Goal: Information Seeking & Learning: Learn about a topic

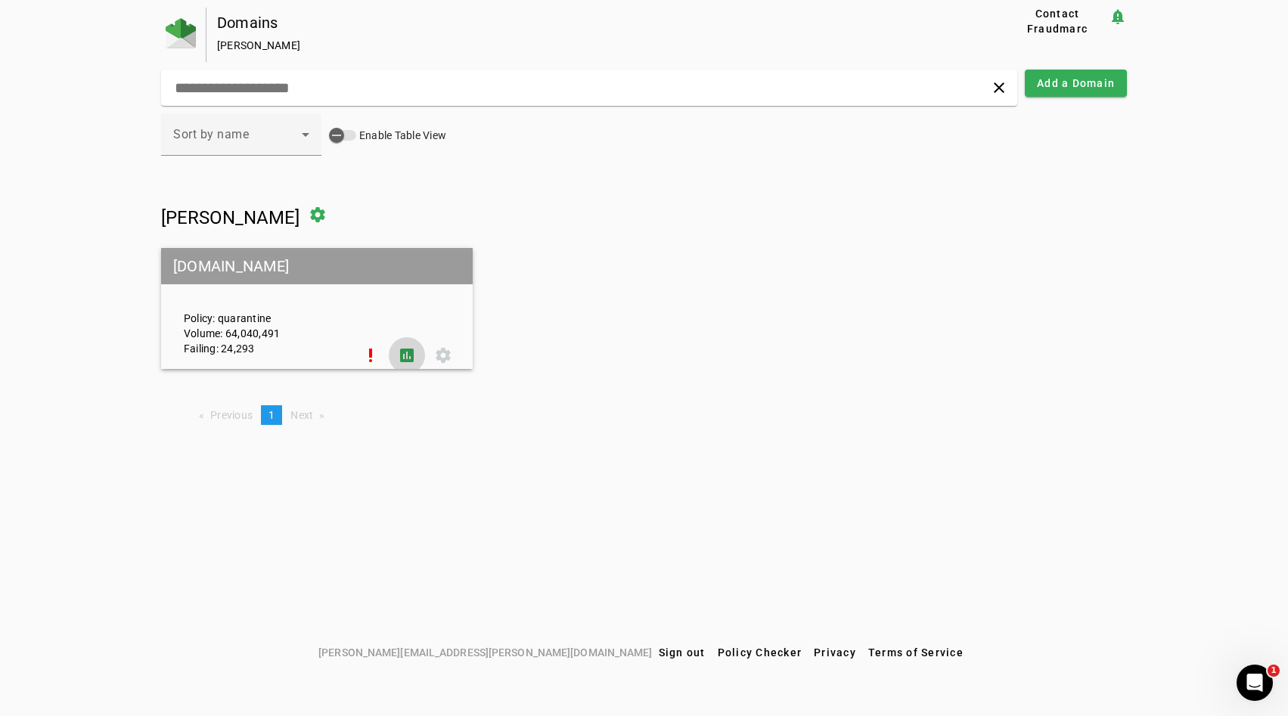
click at [402, 349] on span at bounding box center [407, 355] width 36 height 36
click at [408, 351] on span at bounding box center [407, 355] width 36 height 36
click at [448, 352] on span at bounding box center [443, 355] width 36 height 36
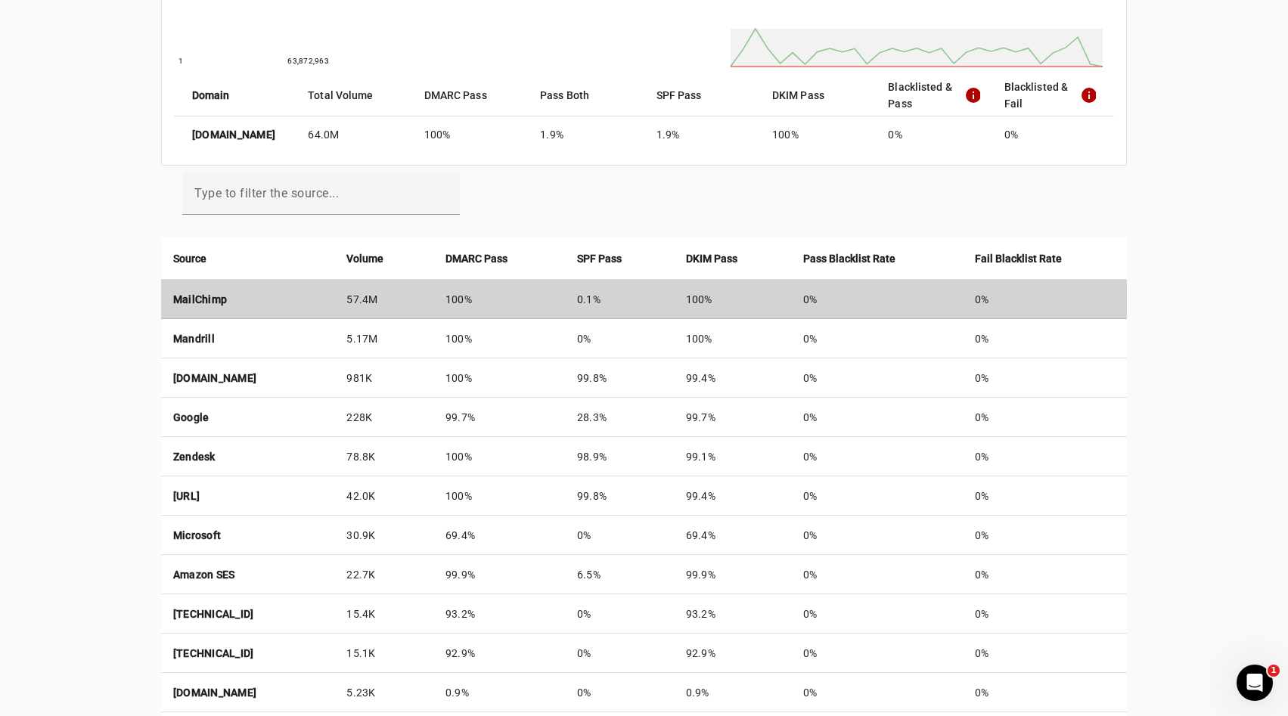
scroll to position [373, 0]
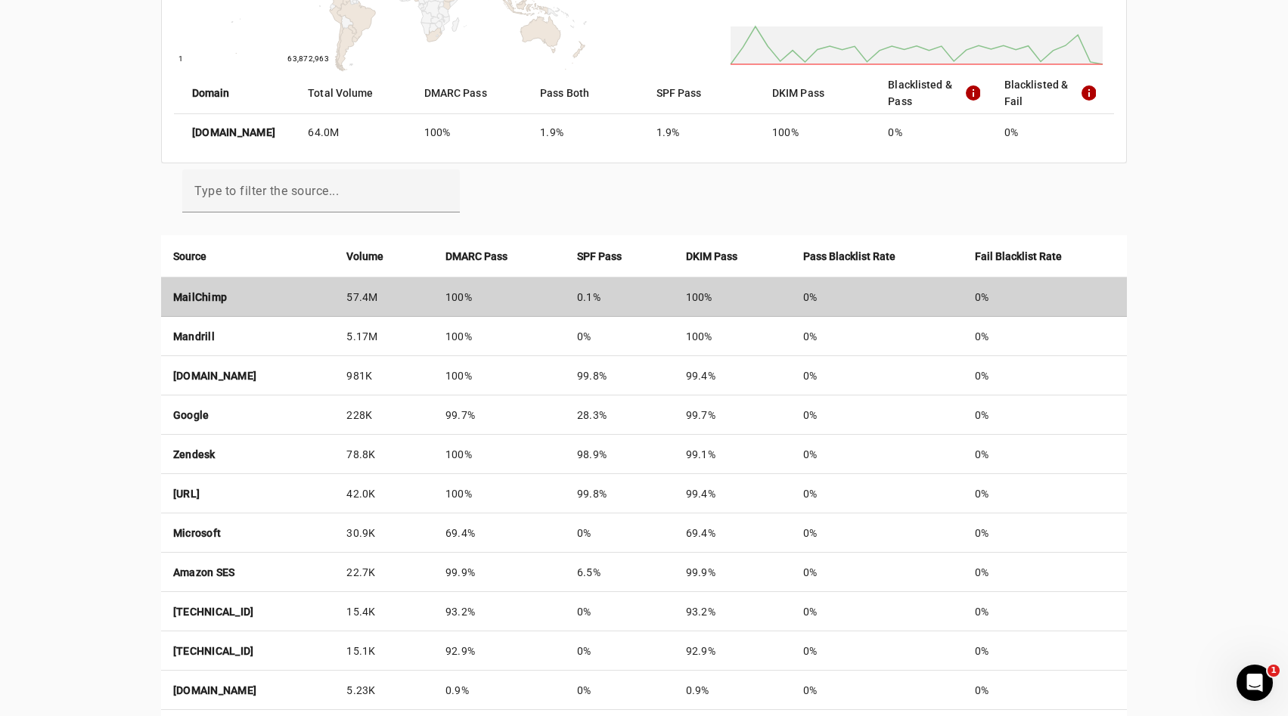
click at [275, 300] on td "MailChimp" at bounding box center [248, 297] width 174 height 39
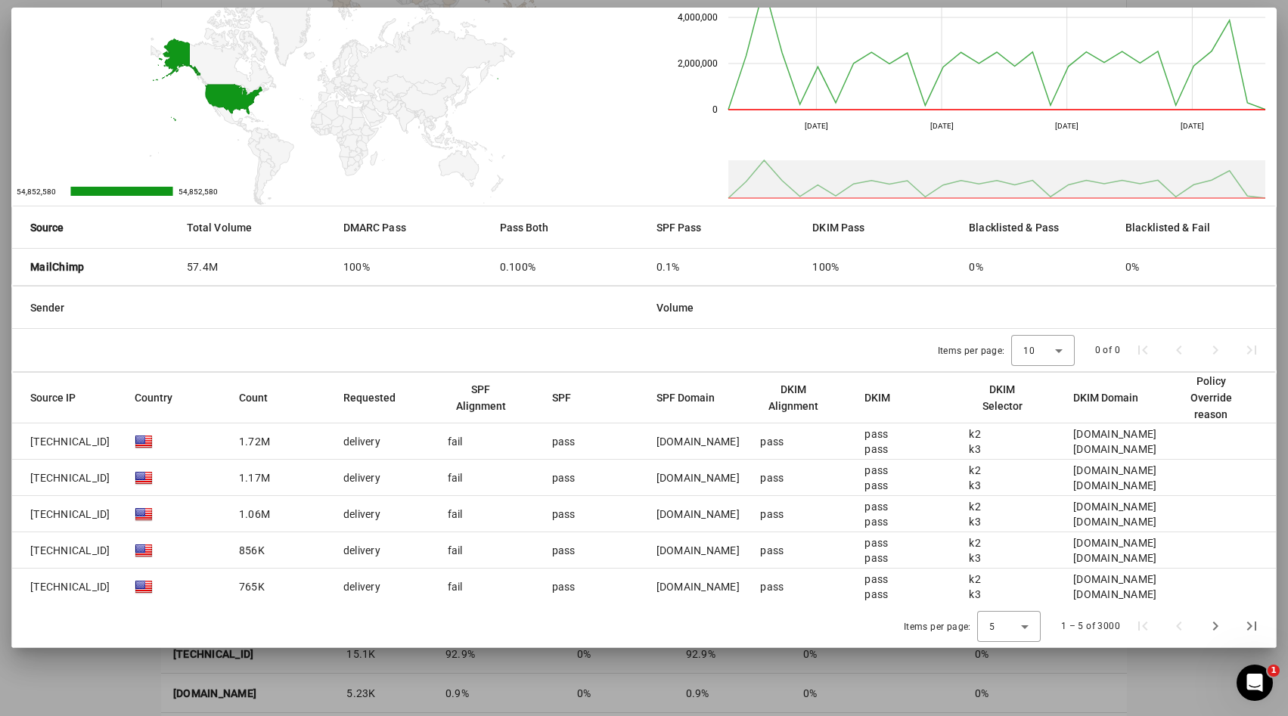
scroll to position [368, 0]
click at [483, 431] on mat-cell "fail" at bounding box center [488, 442] width 104 height 36
click at [472, 446] on mat-cell "fail" at bounding box center [488, 442] width 104 height 36
click at [996, 614] on div "5" at bounding box center [1008, 626] width 39 height 31
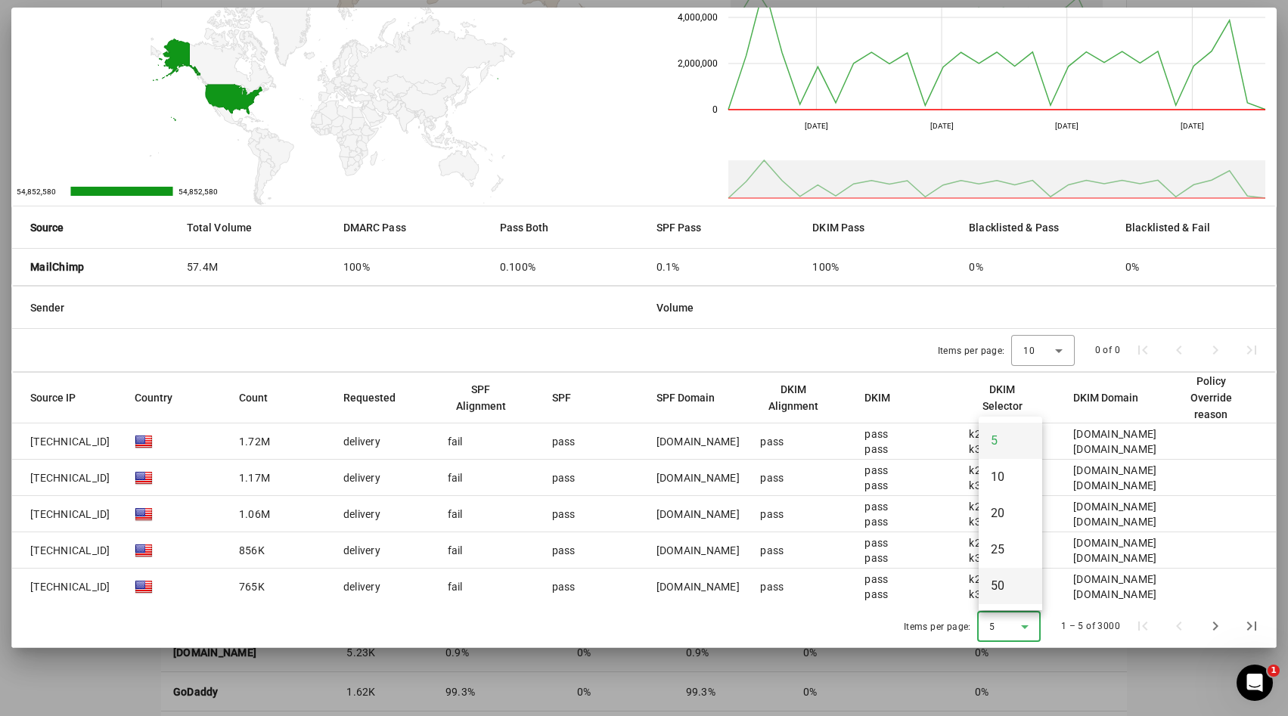
click at [1004, 591] on span "50" at bounding box center [998, 586] width 14 height 18
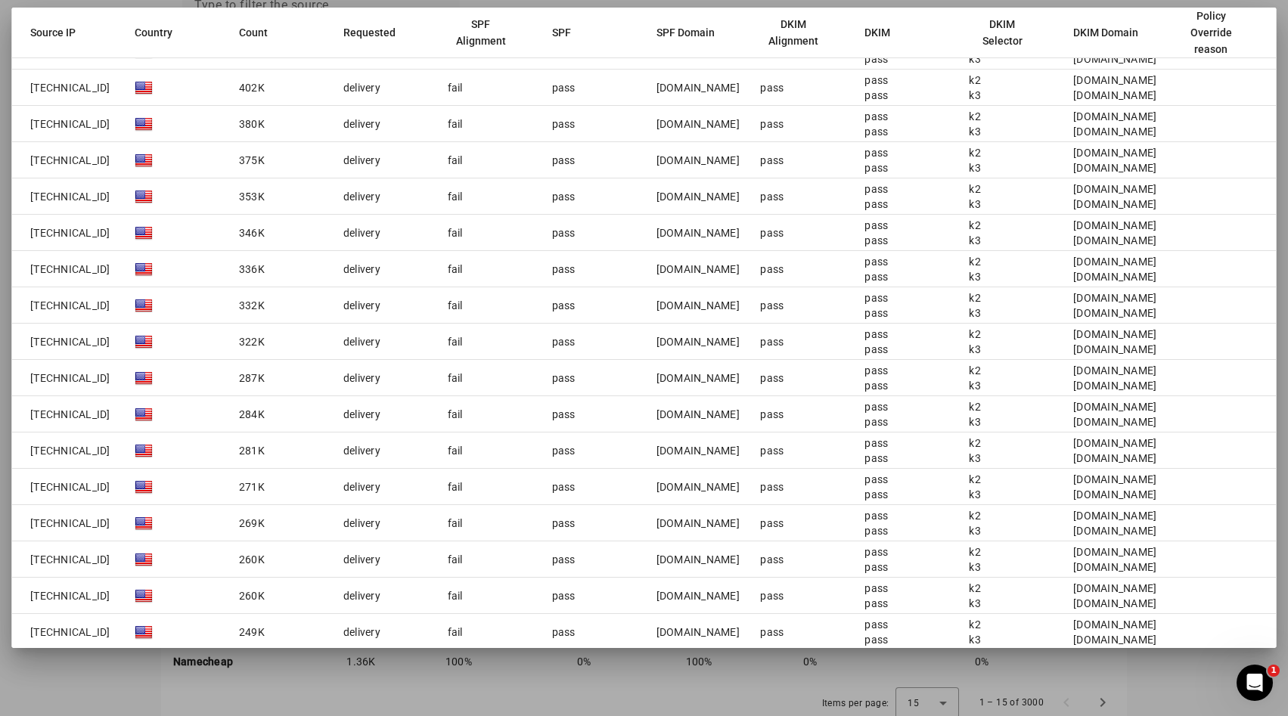
scroll to position [1010, 0]
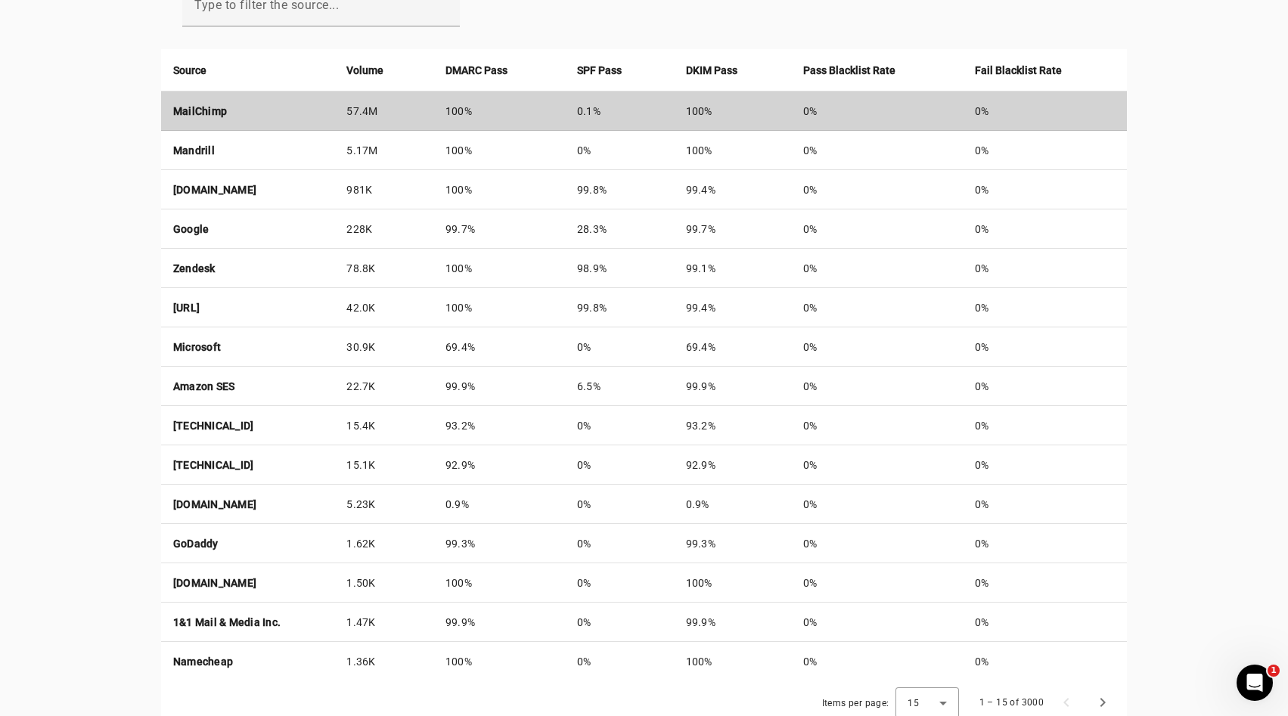
click at [618, 112] on td "0.1%" at bounding box center [619, 111] width 109 height 39
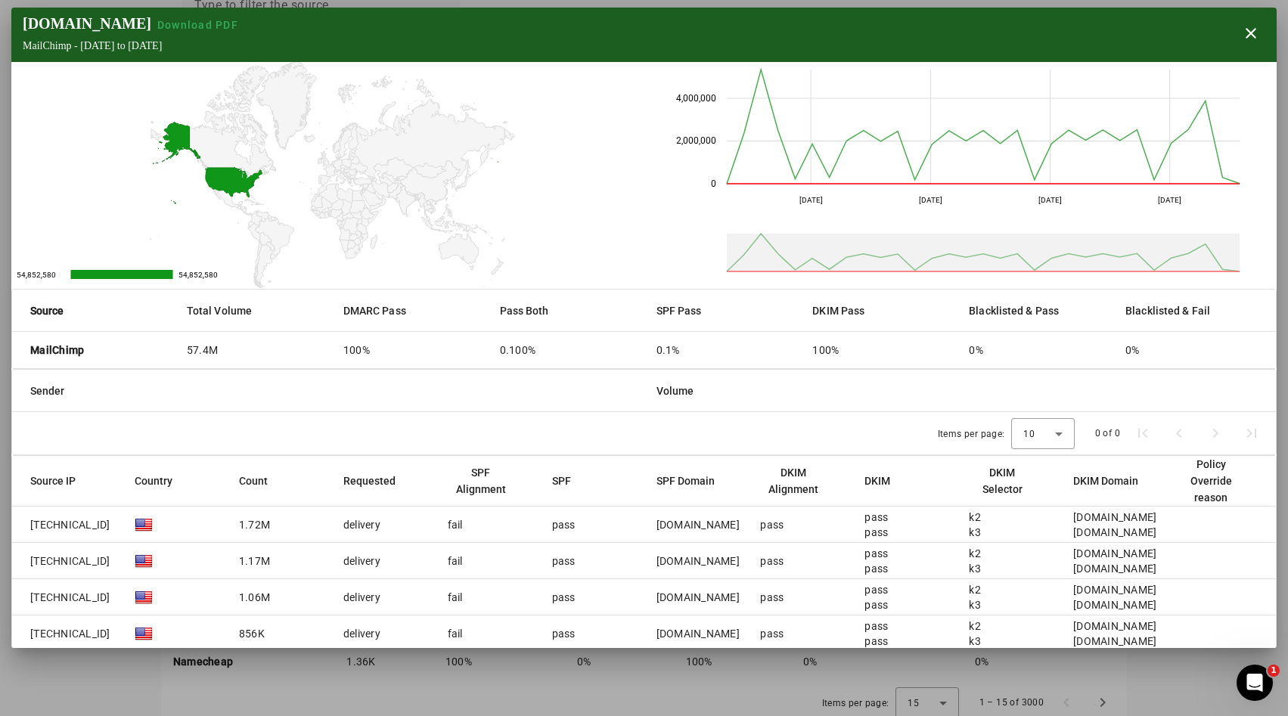
scroll to position [83, 0]
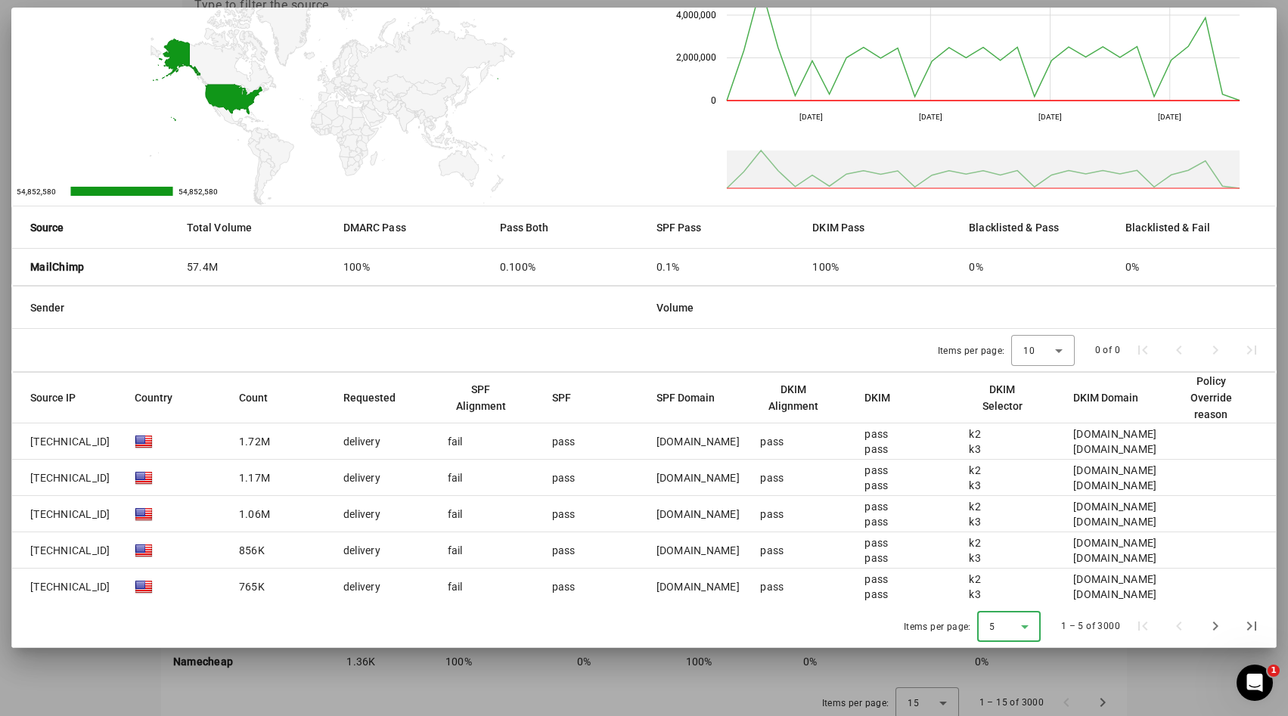
click at [996, 617] on mat-select "5" at bounding box center [1008, 626] width 39 height 19
click at [999, 588] on span "50" at bounding box center [998, 586] width 14 height 18
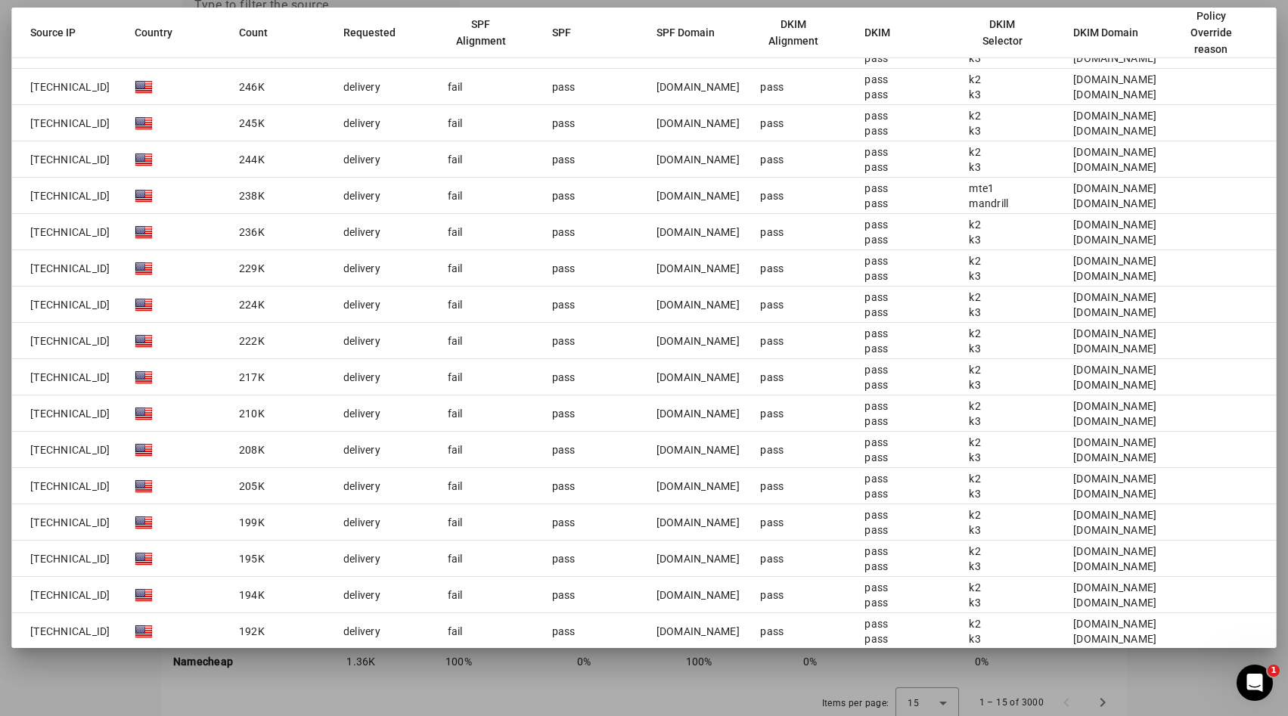
scroll to position [1717, 0]
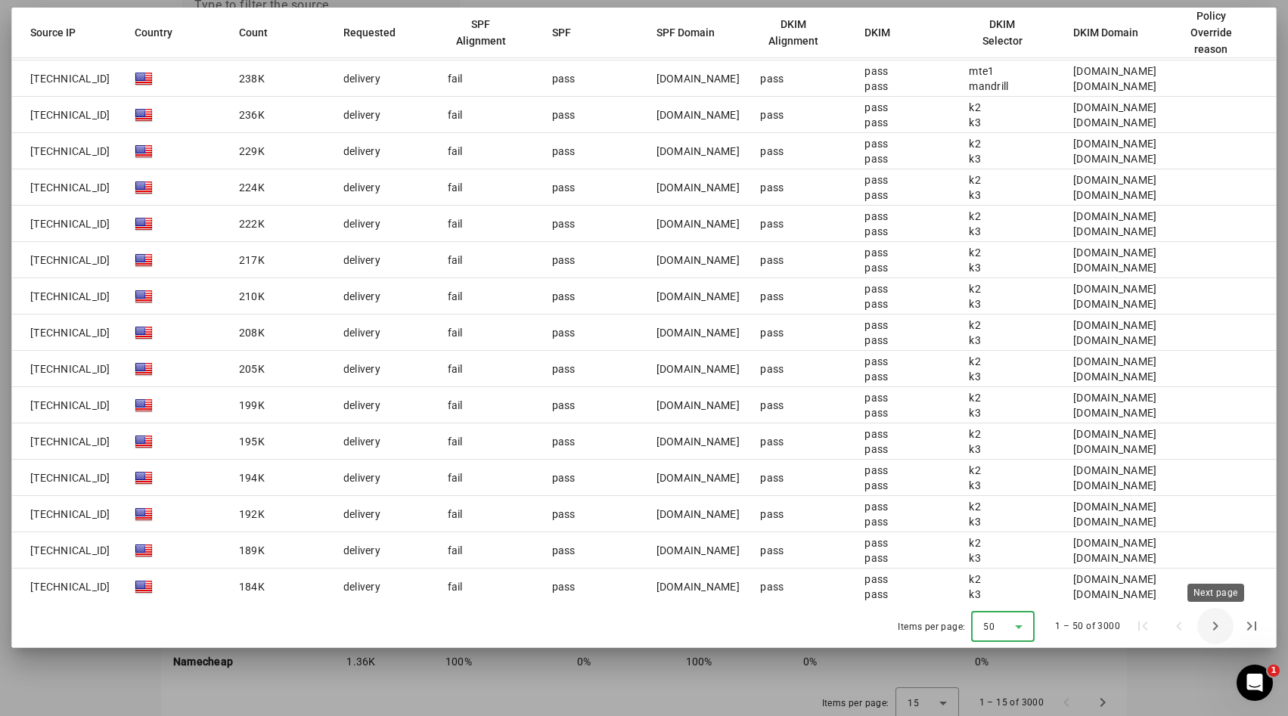
click at [1202, 622] on span "Next page" at bounding box center [1215, 626] width 36 height 36
click at [1212, 628] on span "Next page" at bounding box center [1215, 626] width 36 height 36
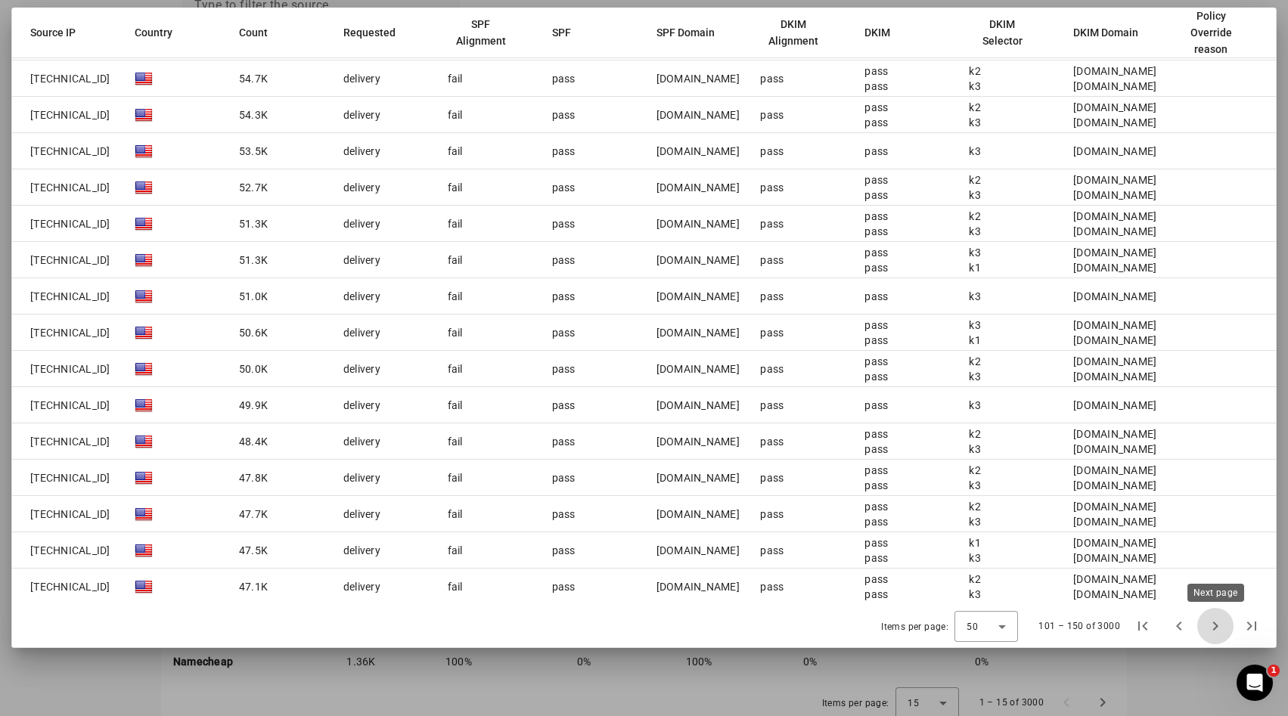
click at [1212, 622] on span "Next page" at bounding box center [1215, 626] width 36 height 36
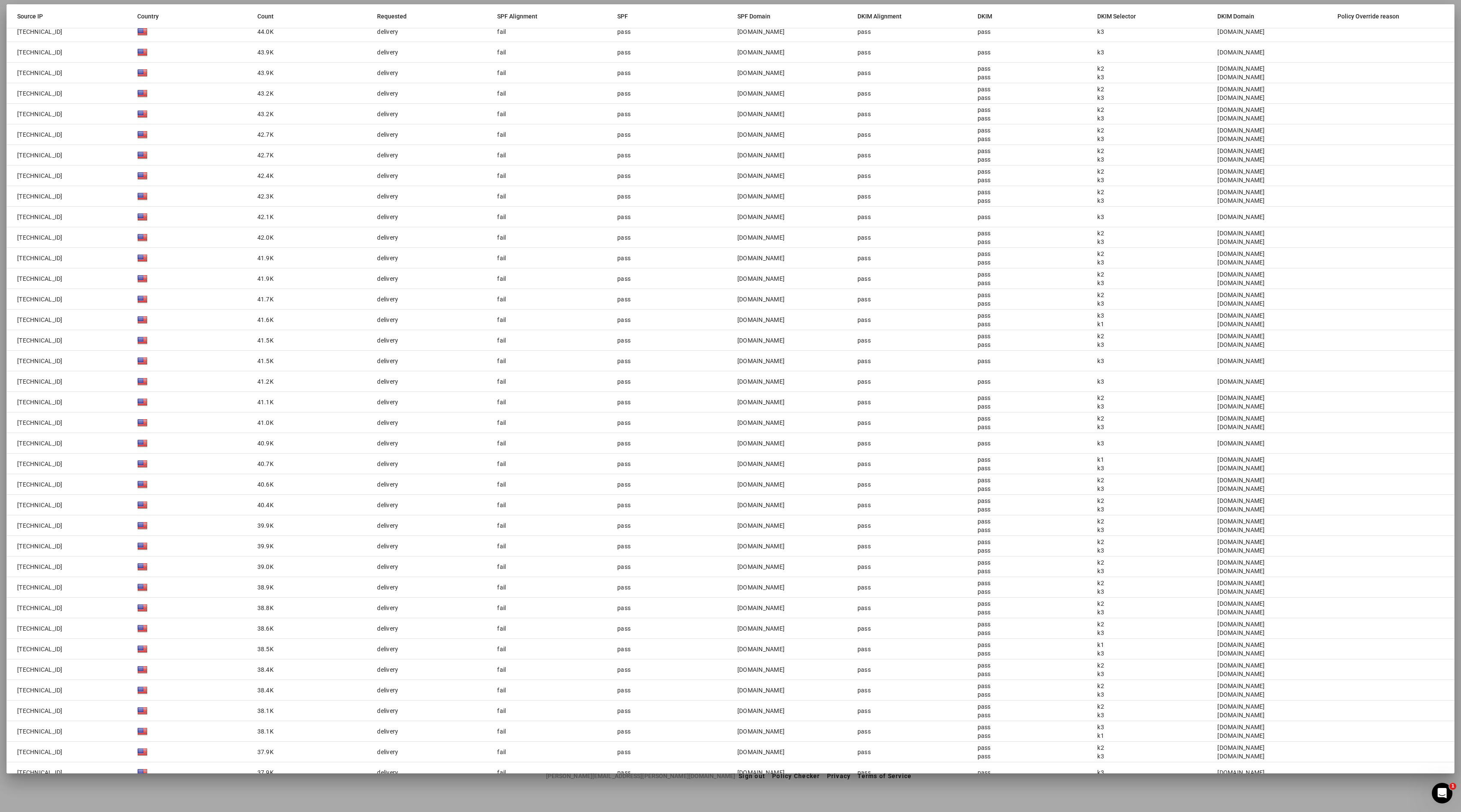
scroll to position [563, 0]
click at [730, 405] on div "50" at bounding box center [1290, 761] width 22 height 18
click at [730, 405] on mat-option "25" at bounding box center [1291, 718] width 36 height 20
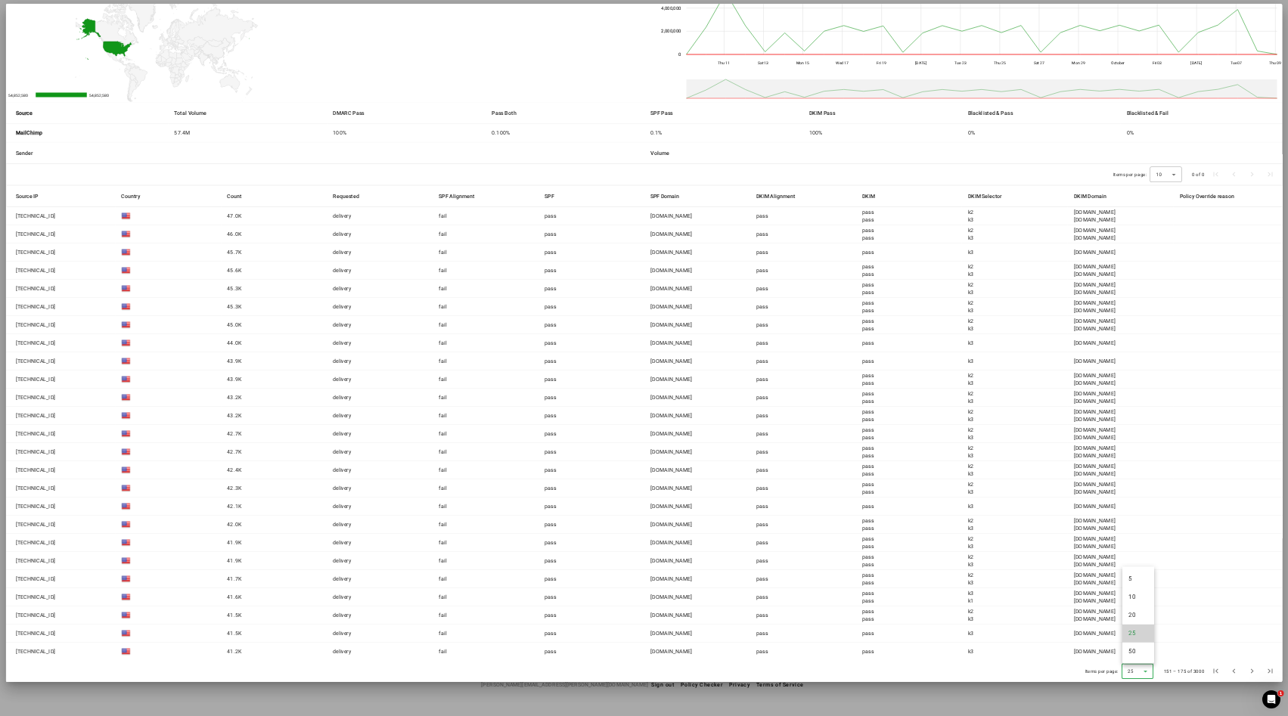
scroll to position [85, 0]
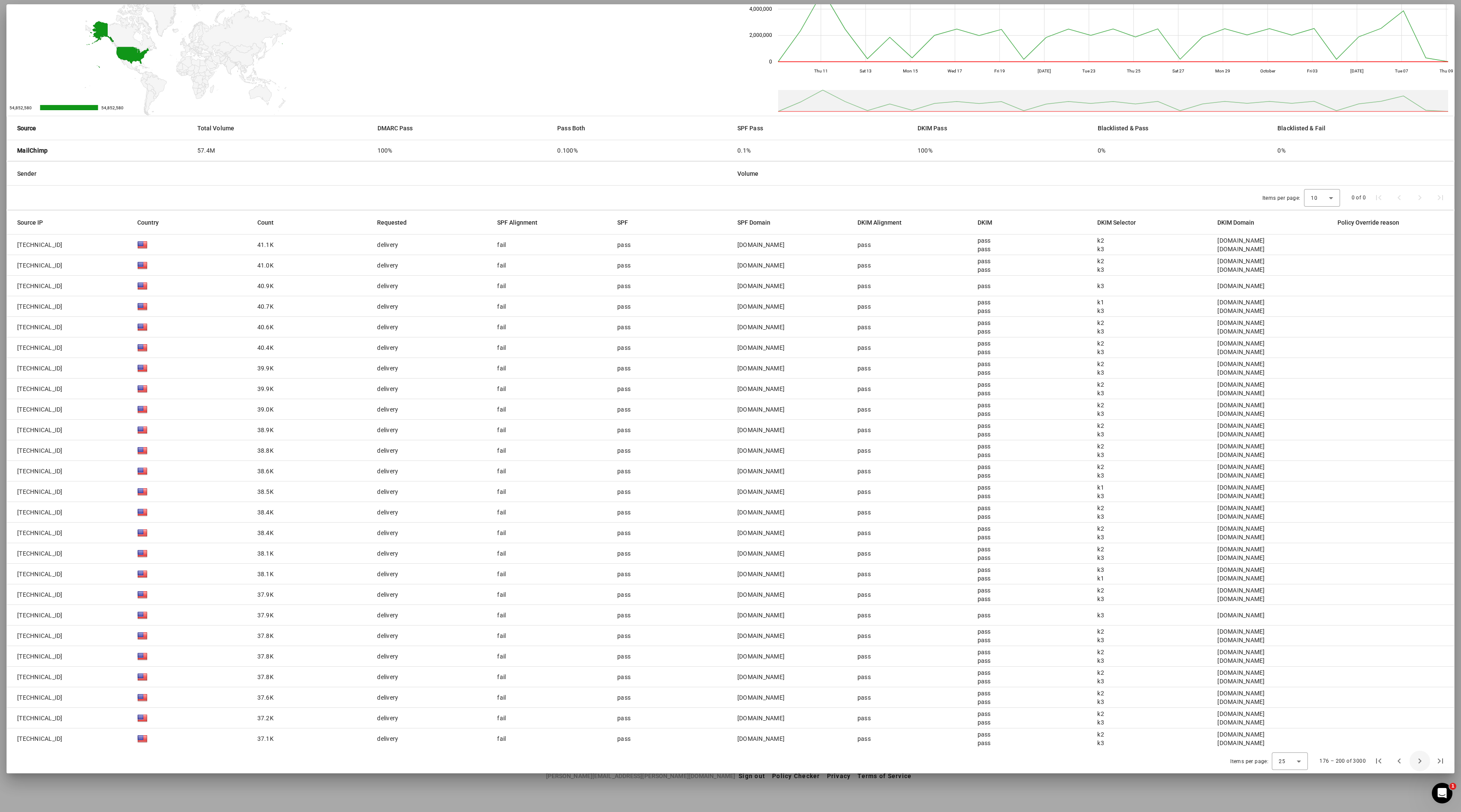
click at [730, 405] on span "Next page" at bounding box center [1420, 761] width 20 height 20
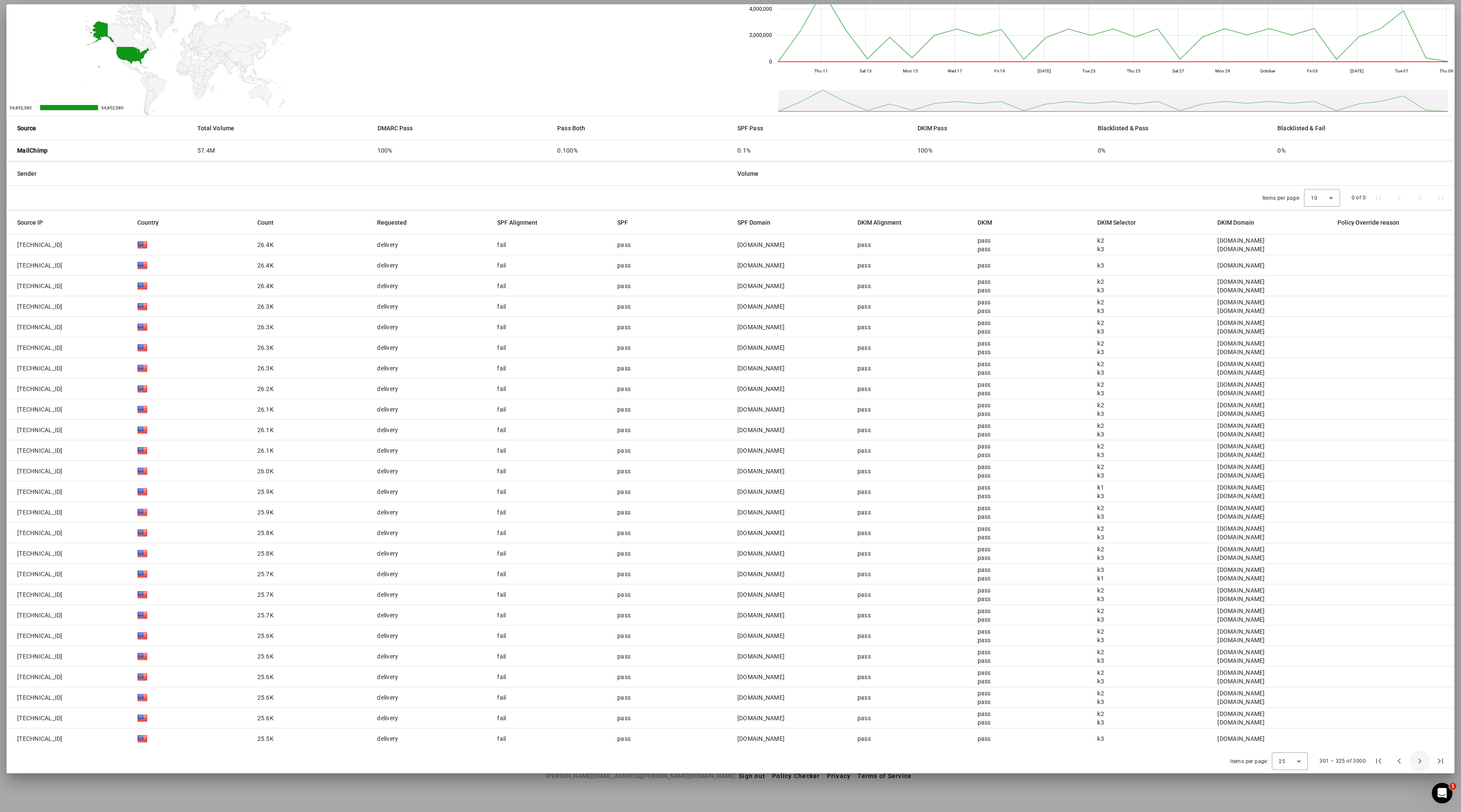
click at [730, 405] on span "Next page" at bounding box center [1420, 761] width 20 height 20
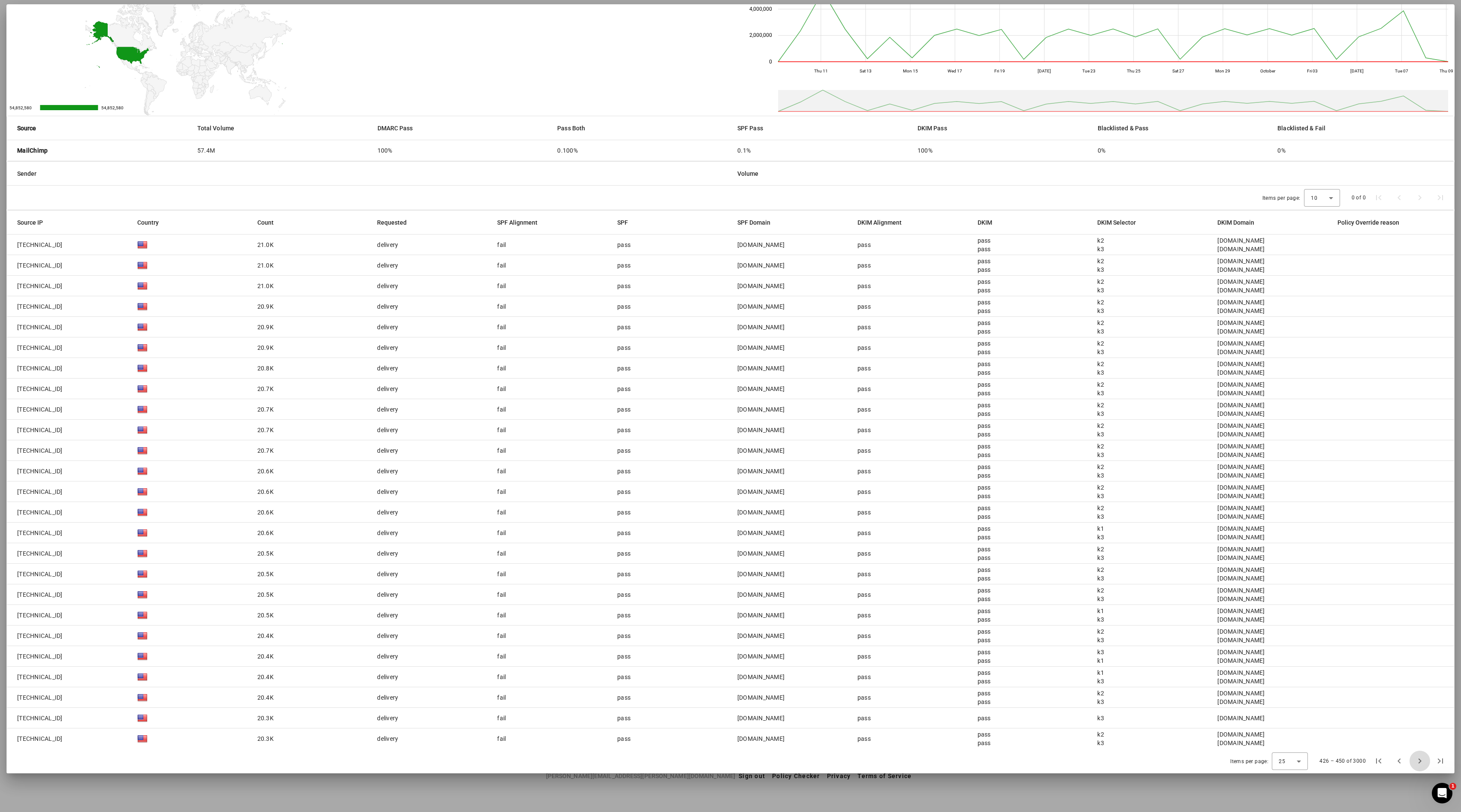
click at [730, 405] on span "Next page" at bounding box center [1420, 761] width 20 height 20
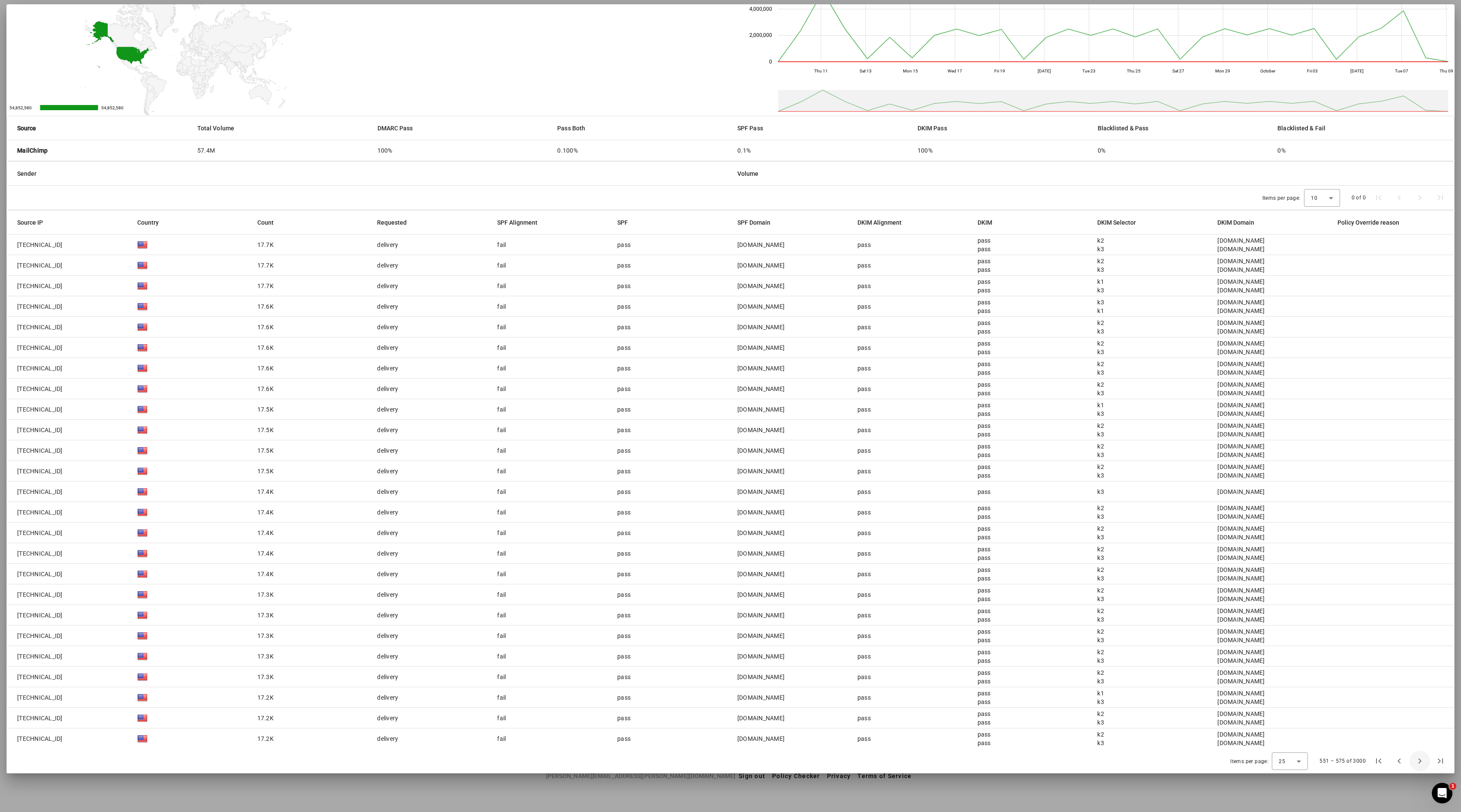
click at [730, 405] on span "Next page" at bounding box center [1420, 761] width 20 height 20
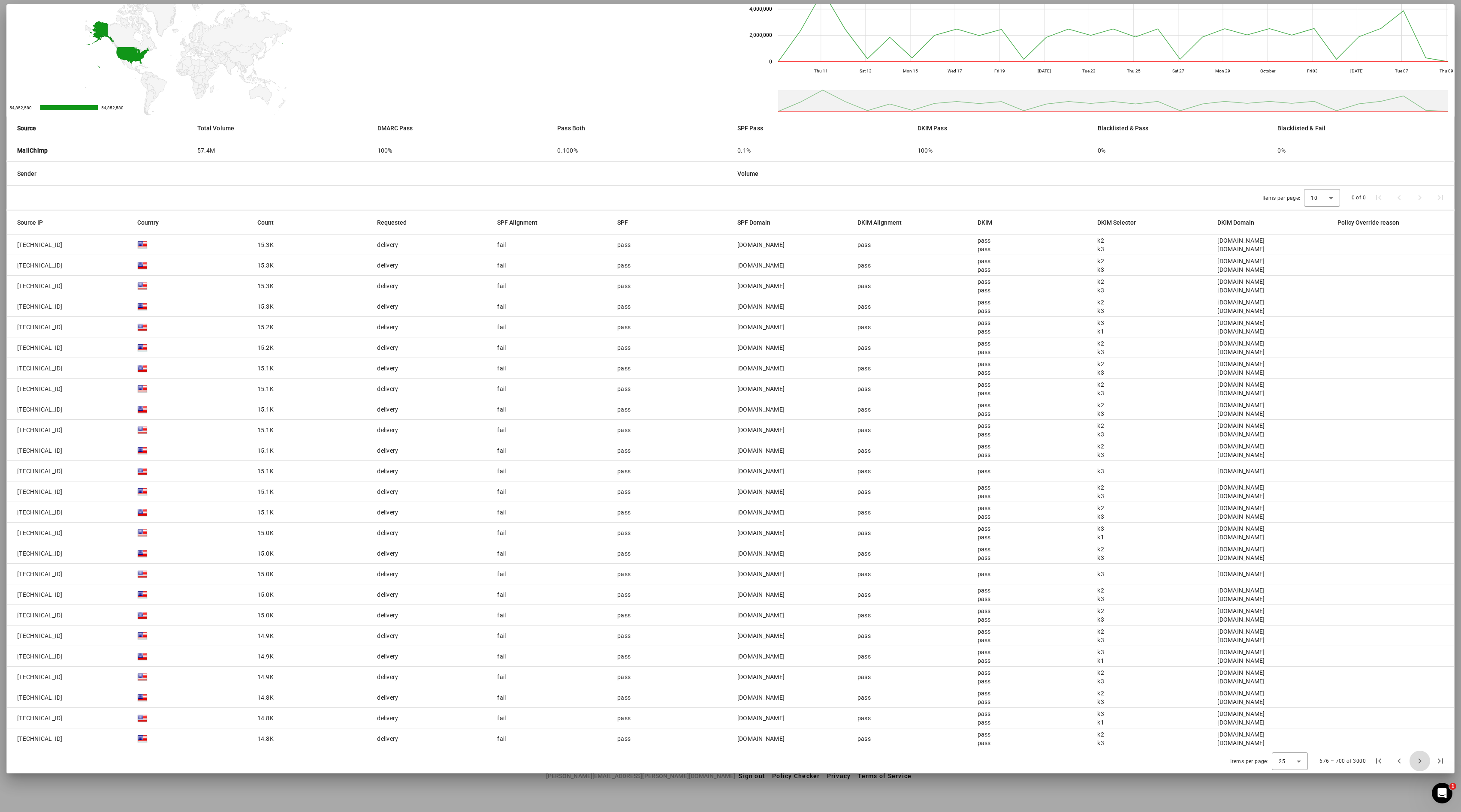
click at [730, 405] on span "Next page" at bounding box center [1420, 761] width 20 height 20
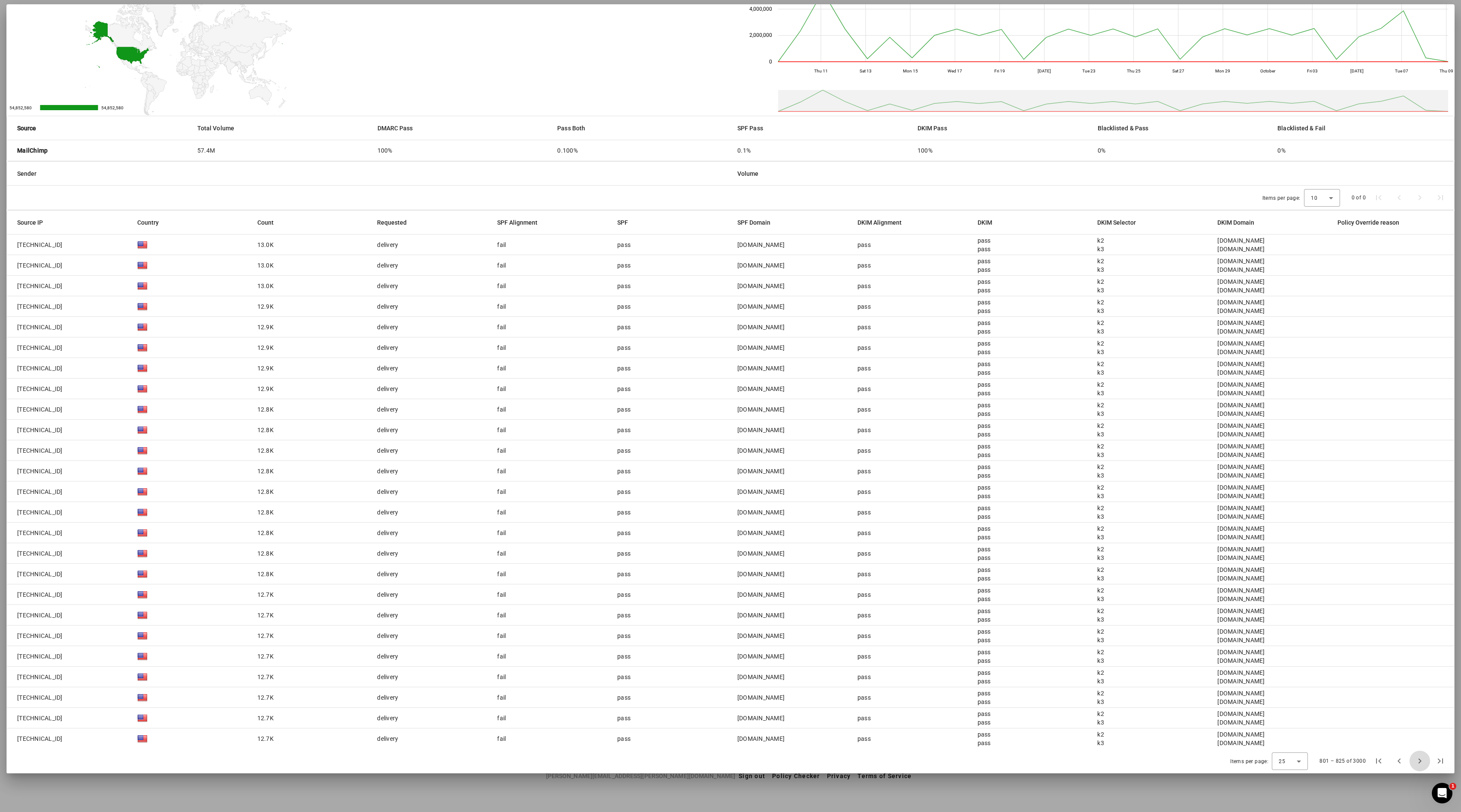
click at [730, 405] on span "Next page" at bounding box center [1420, 761] width 20 height 20
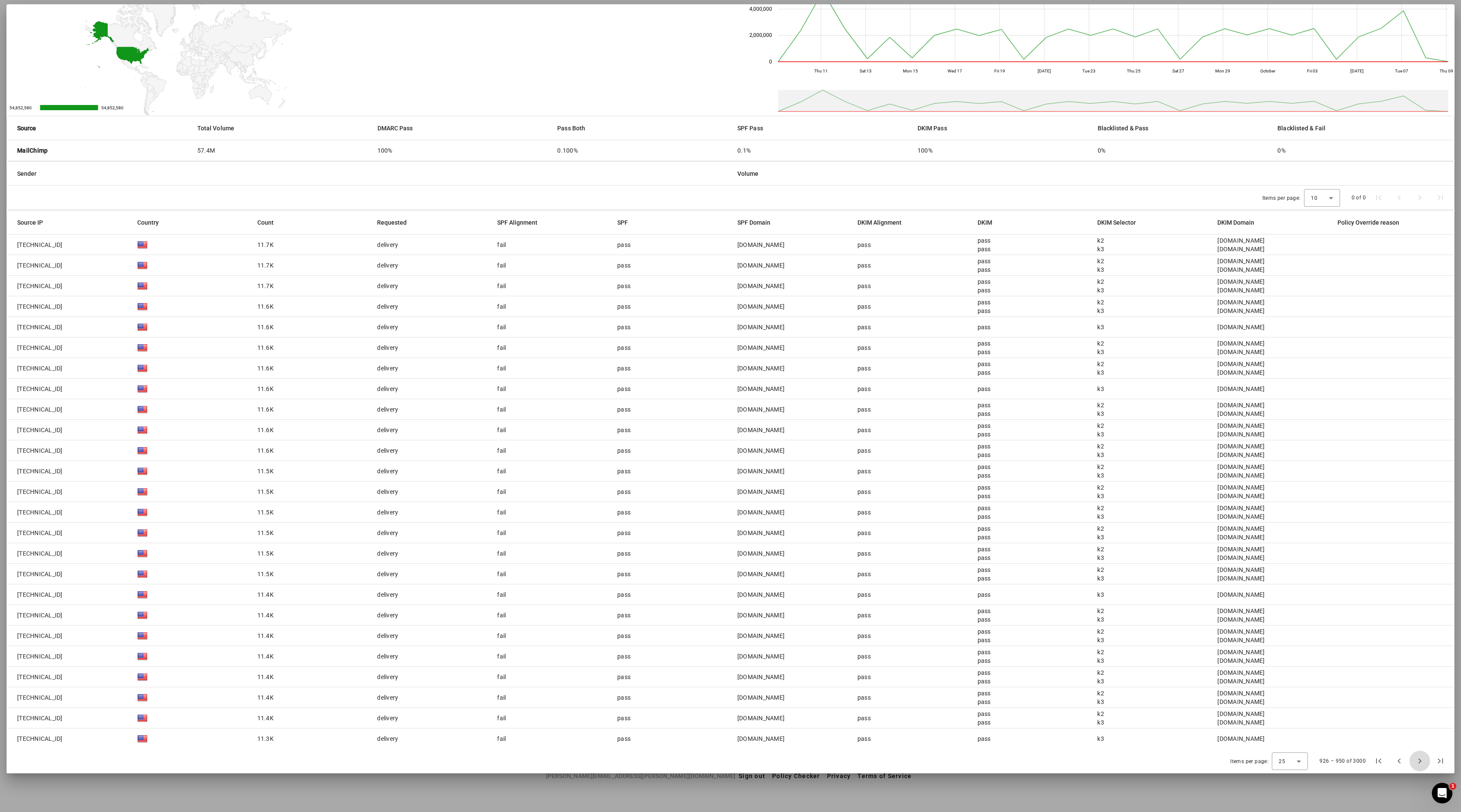
click at [730, 405] on span "Next page" at bounding box center [1420, 761] width 20 height 20
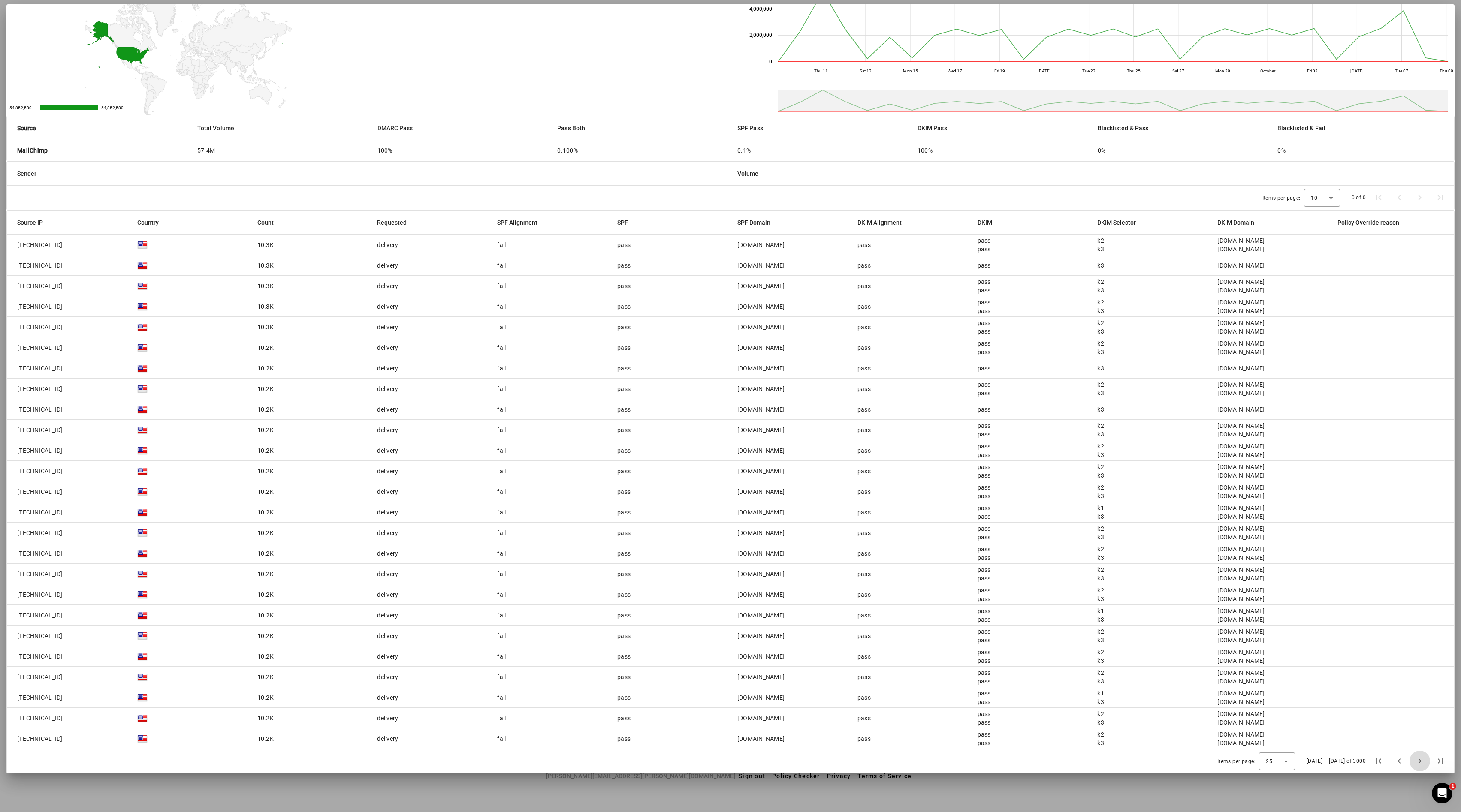
click at [730, 405] on span "Next page" at bounding box center [1420, 761] width 20 height 20
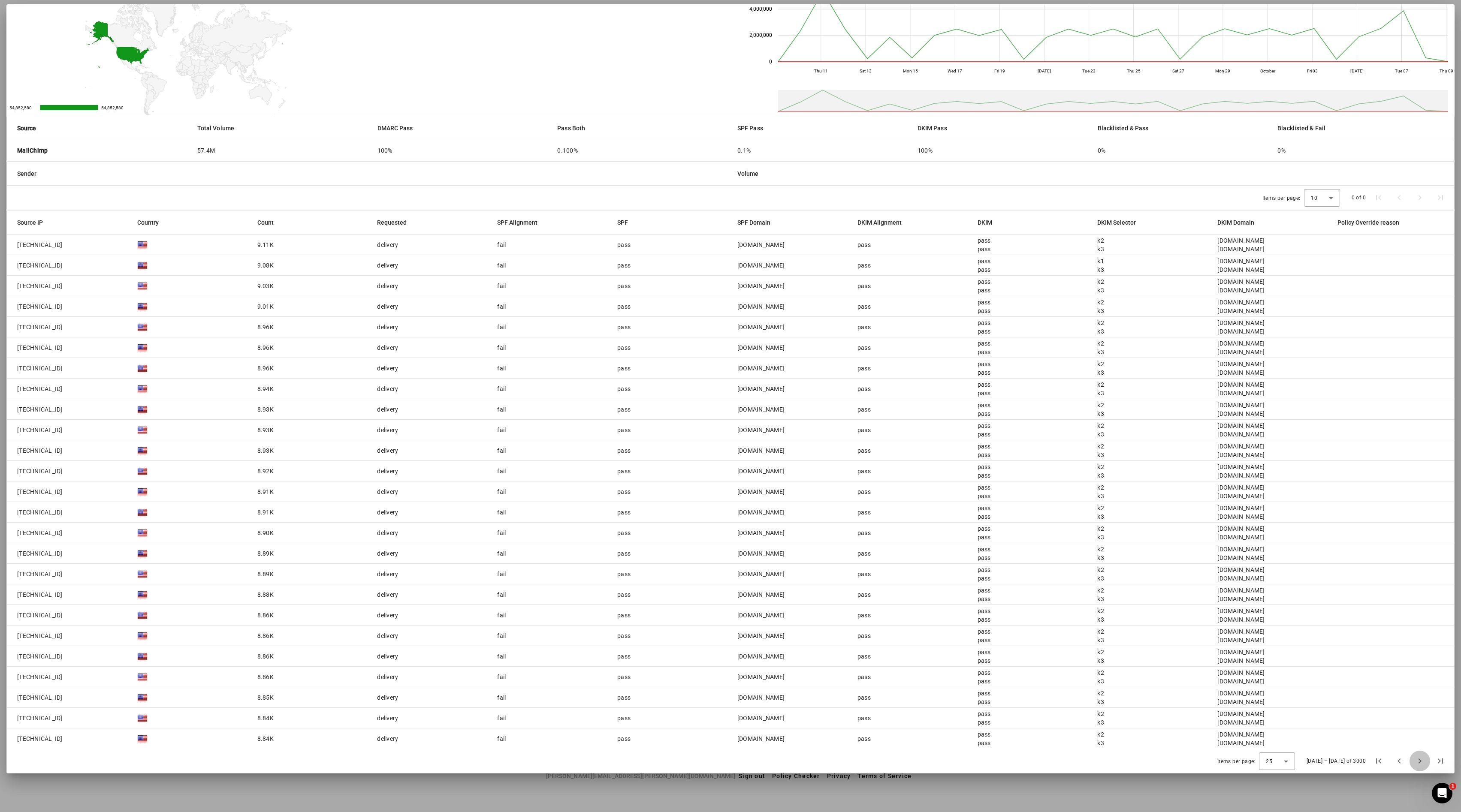
click at [730, 405] on span "Next page" at bounding box center [1420, 761] width 20 height 20
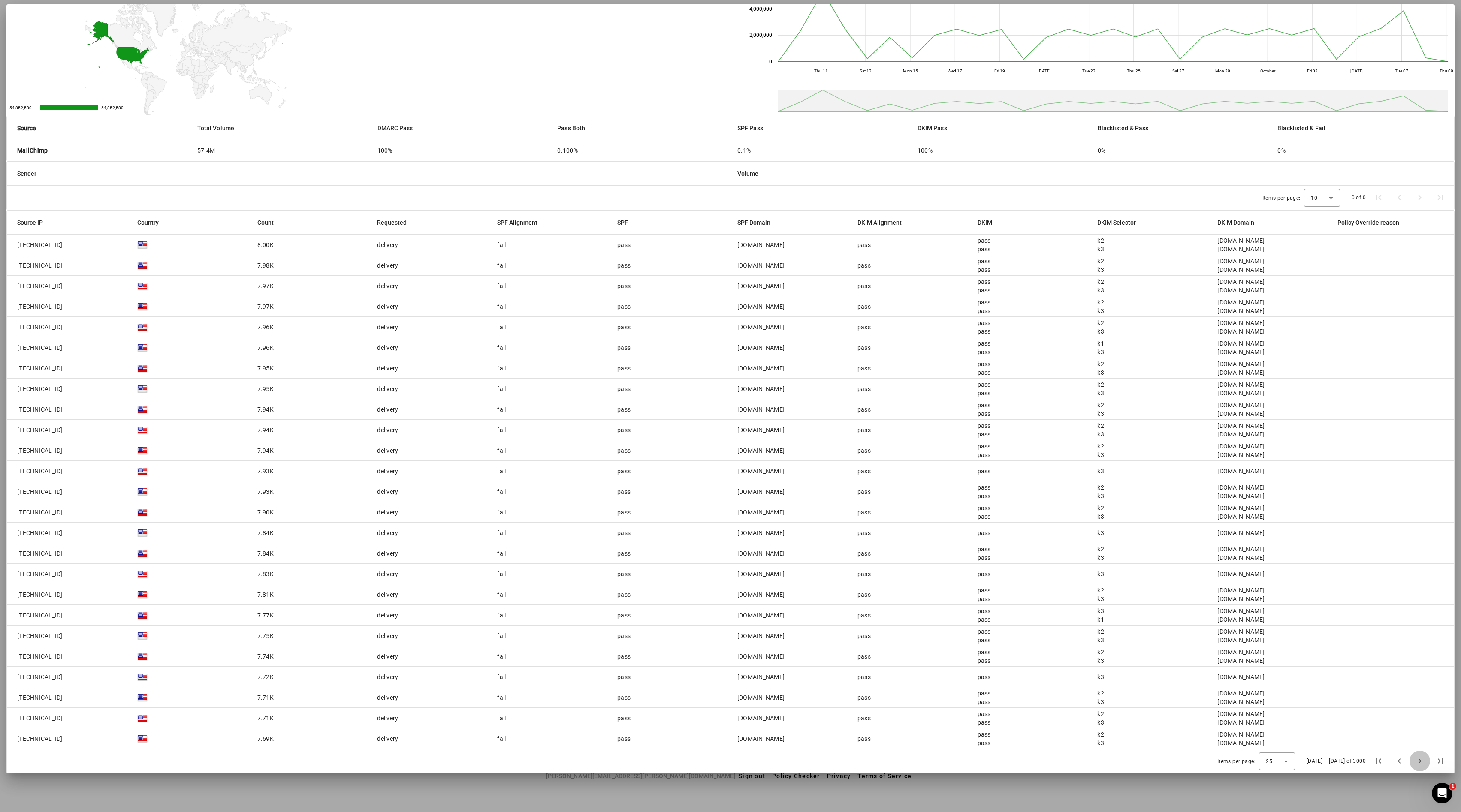
click at [730, 405] on span "Next page" at bounding box center [1420, 761] width 20 height 20
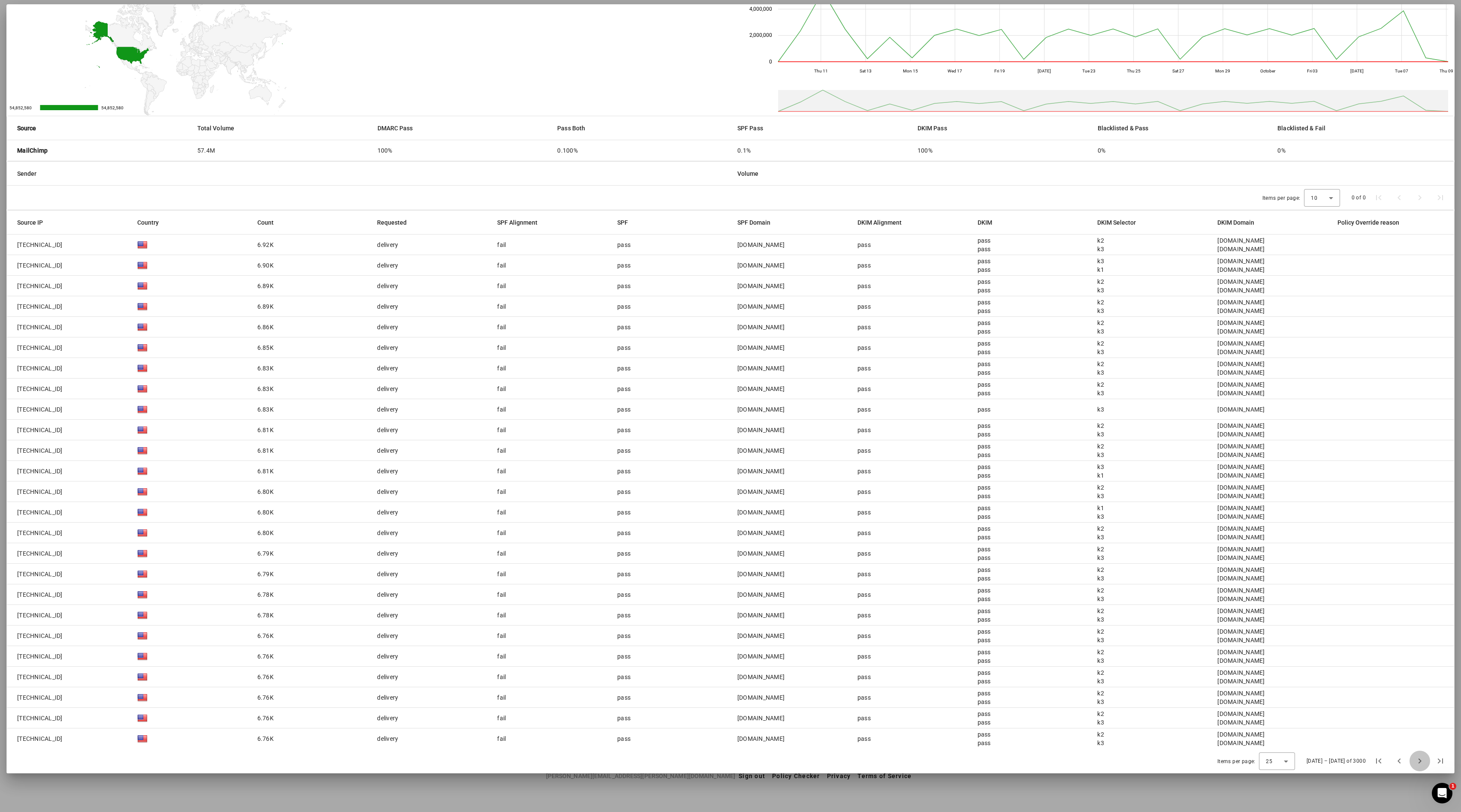
click at [730, 405] on span "Next page" at bounding box center [1420, 761] width 20 height 20
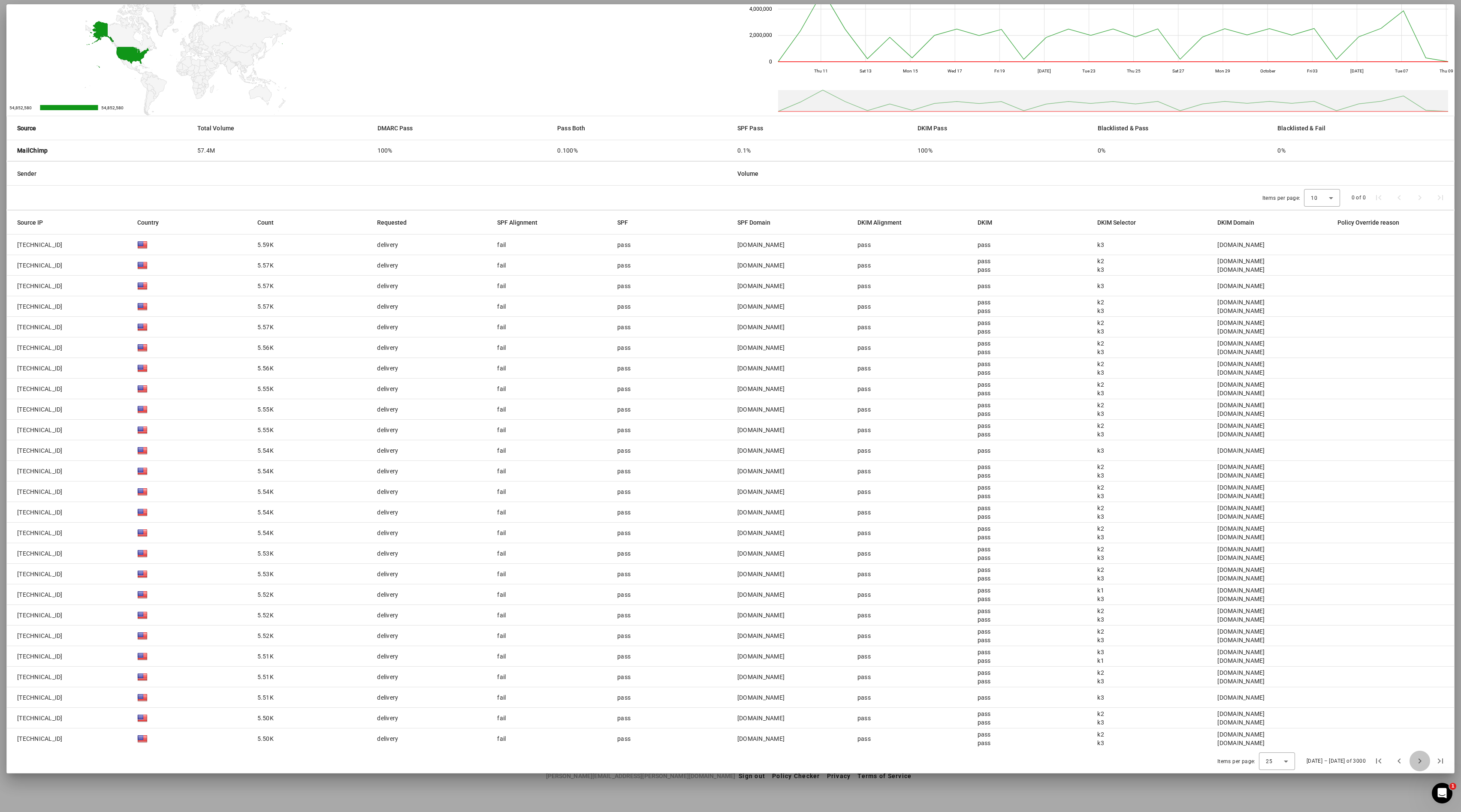
click at [730, 405] on span "Next page" at bounding box center [1420, 761] width 20 height 20
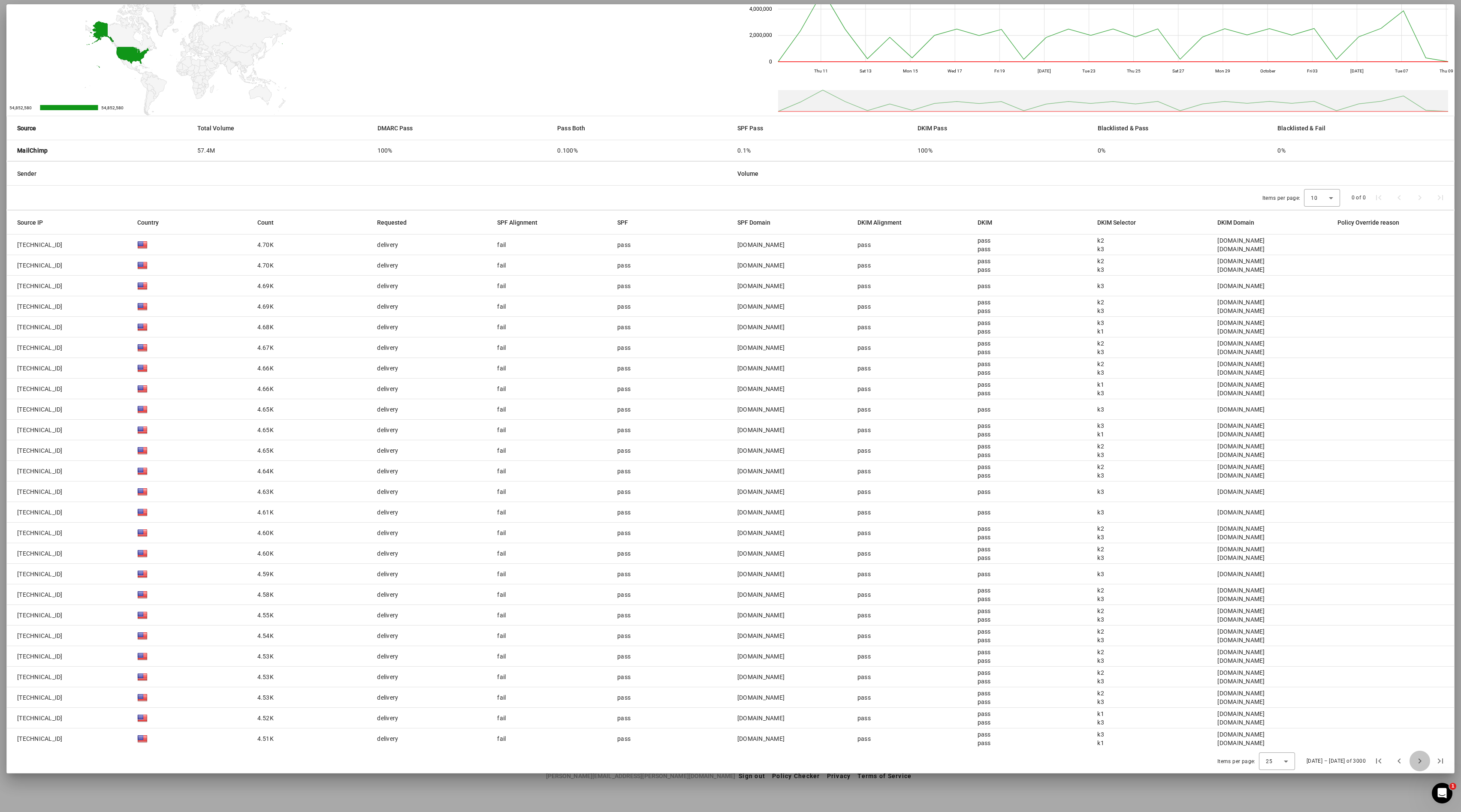
click at [730, 405] on span "Next page" at bounding box center [1420, 761] width 20 height 20
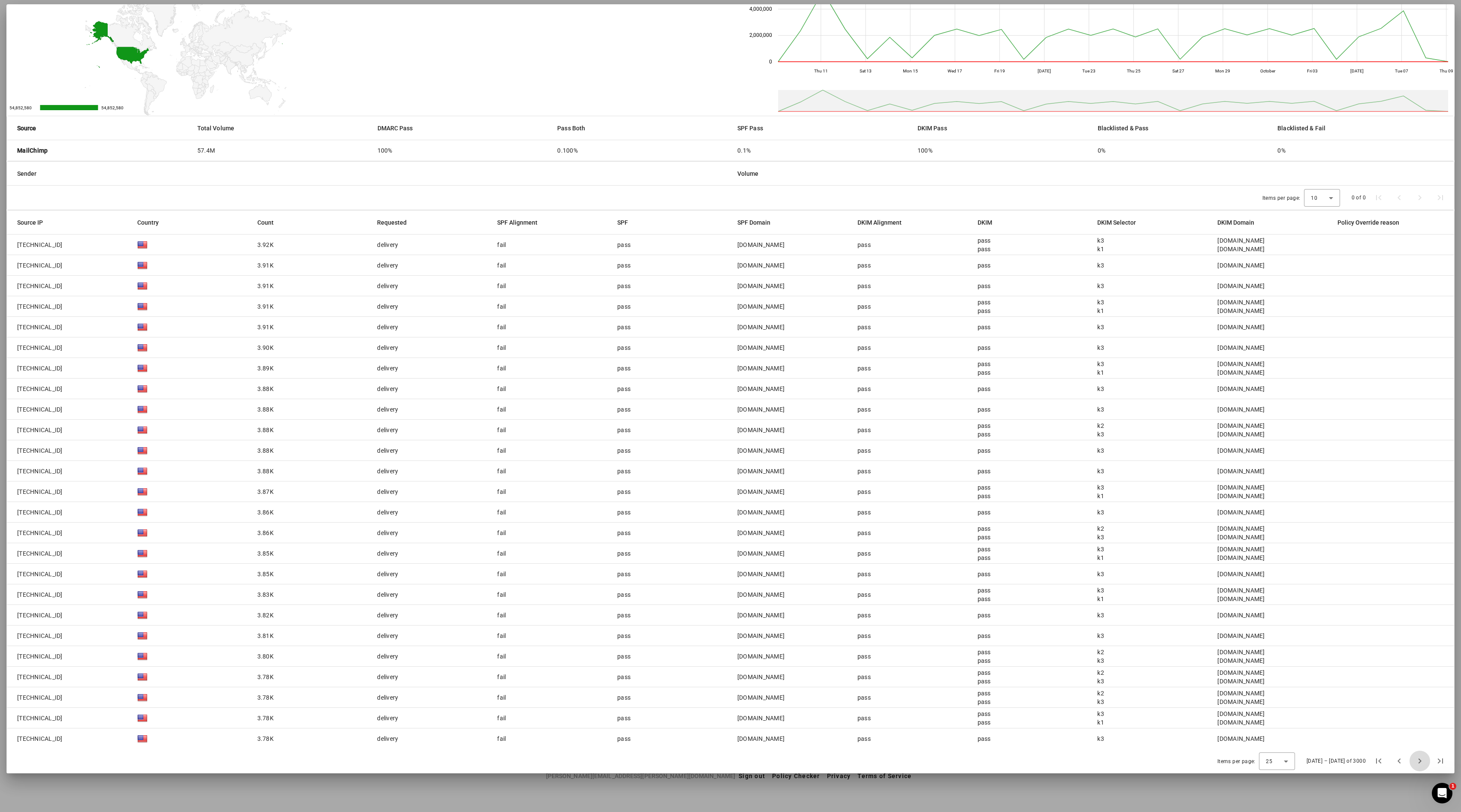
click at [730, 405] on span "Next page" at bounding box center [1420, 761] width 20 height 20
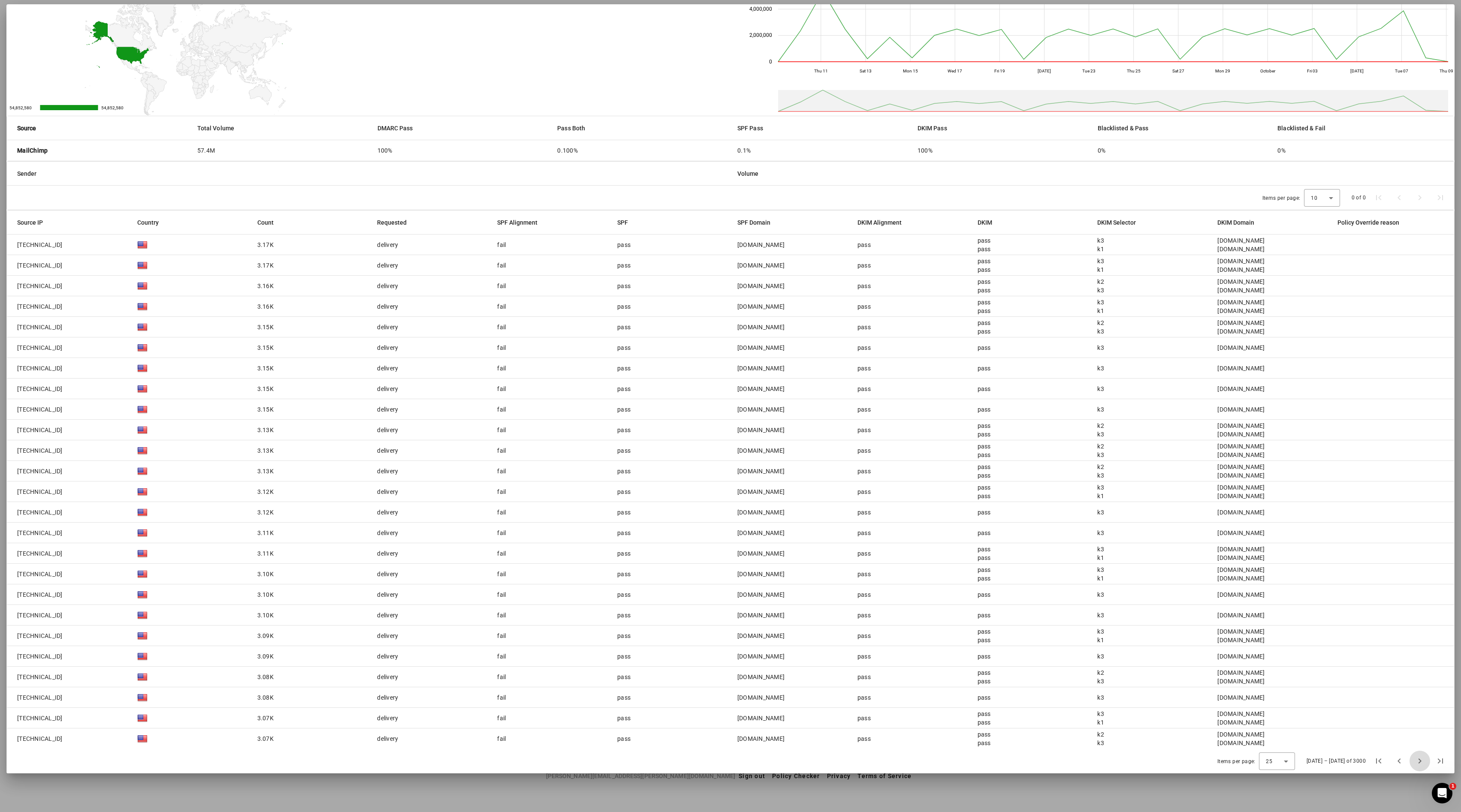
click at [730, 405] on span "Next page" at bounding box center [1420, 761] width 20 height 20
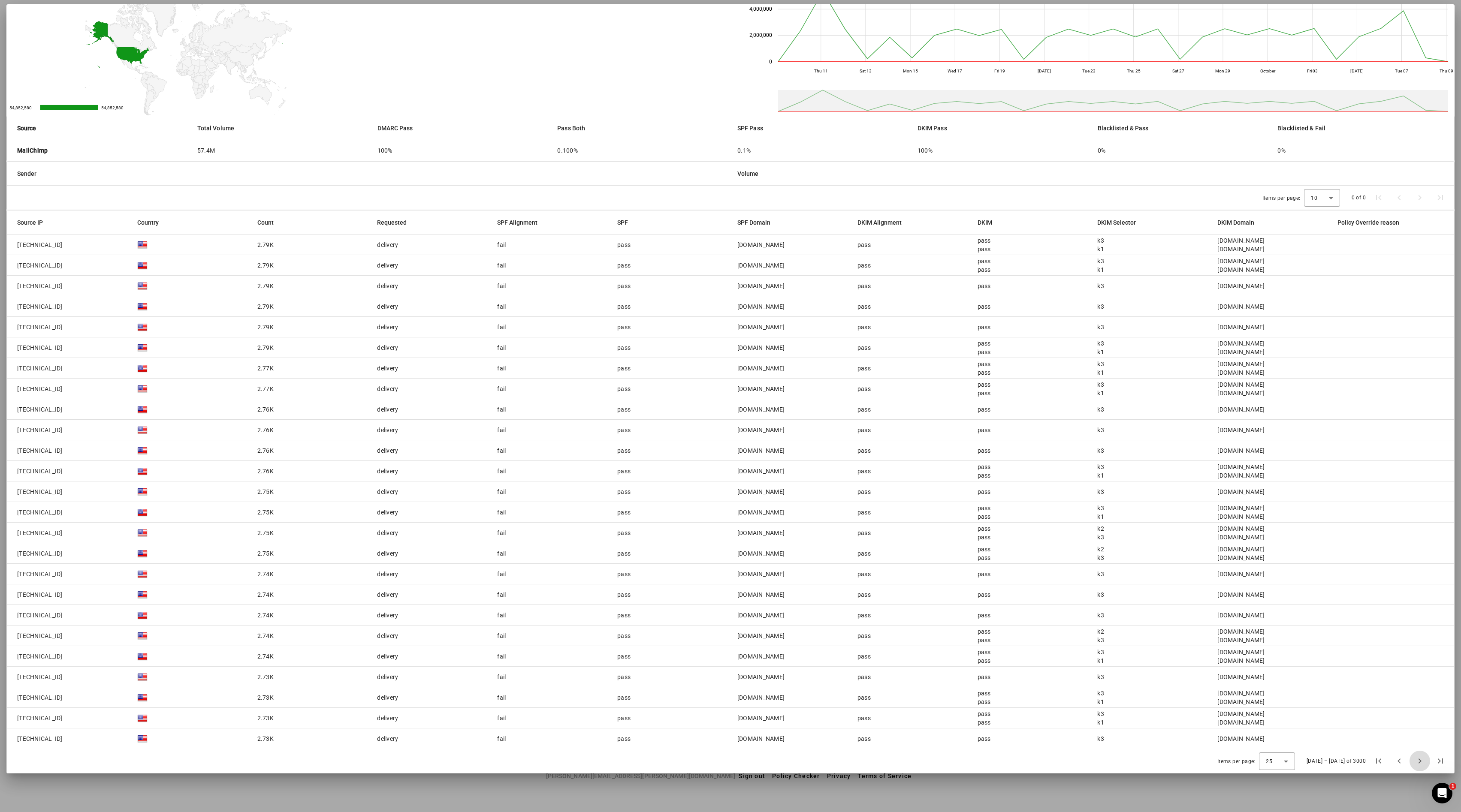
click at [730, 405] on span "Next page" at bounding box center [1420, 761] width 20 height 20
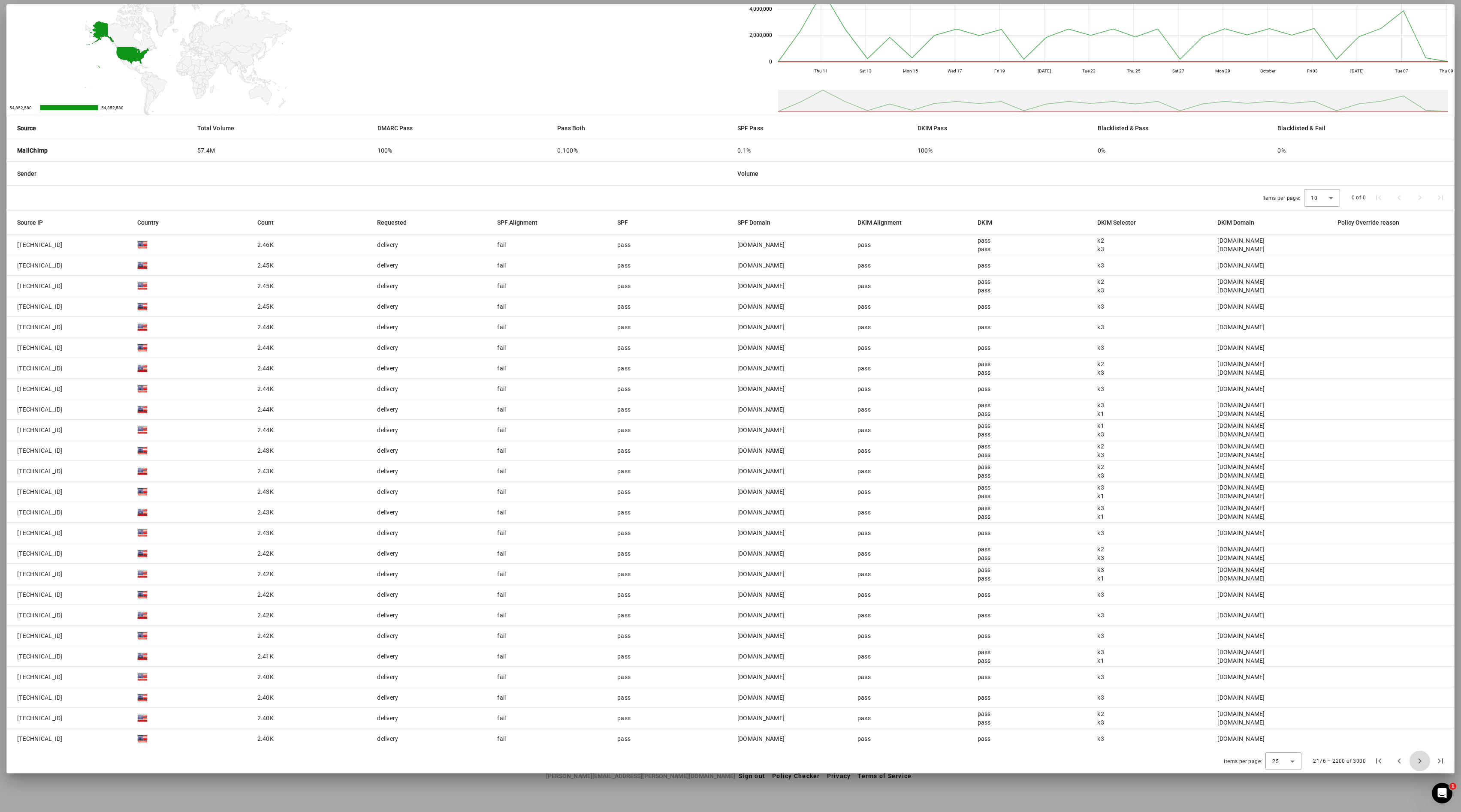
click at [730, 405] on span "Next page" at bounding box center [1420, 761] width 20 height 20
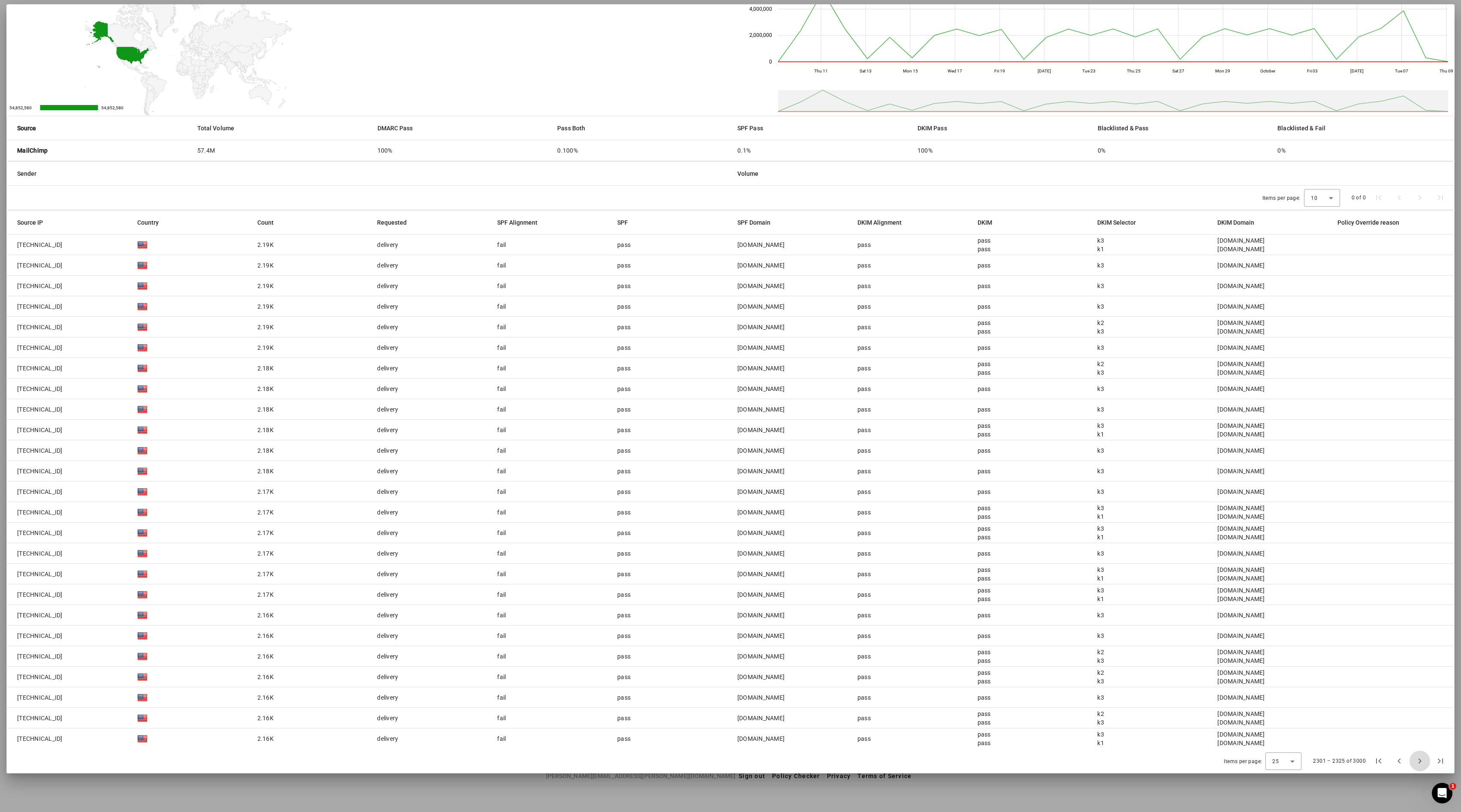
click at [730, 405] on span "Next page" at bounding box center [1420, 761] width 20 height 20
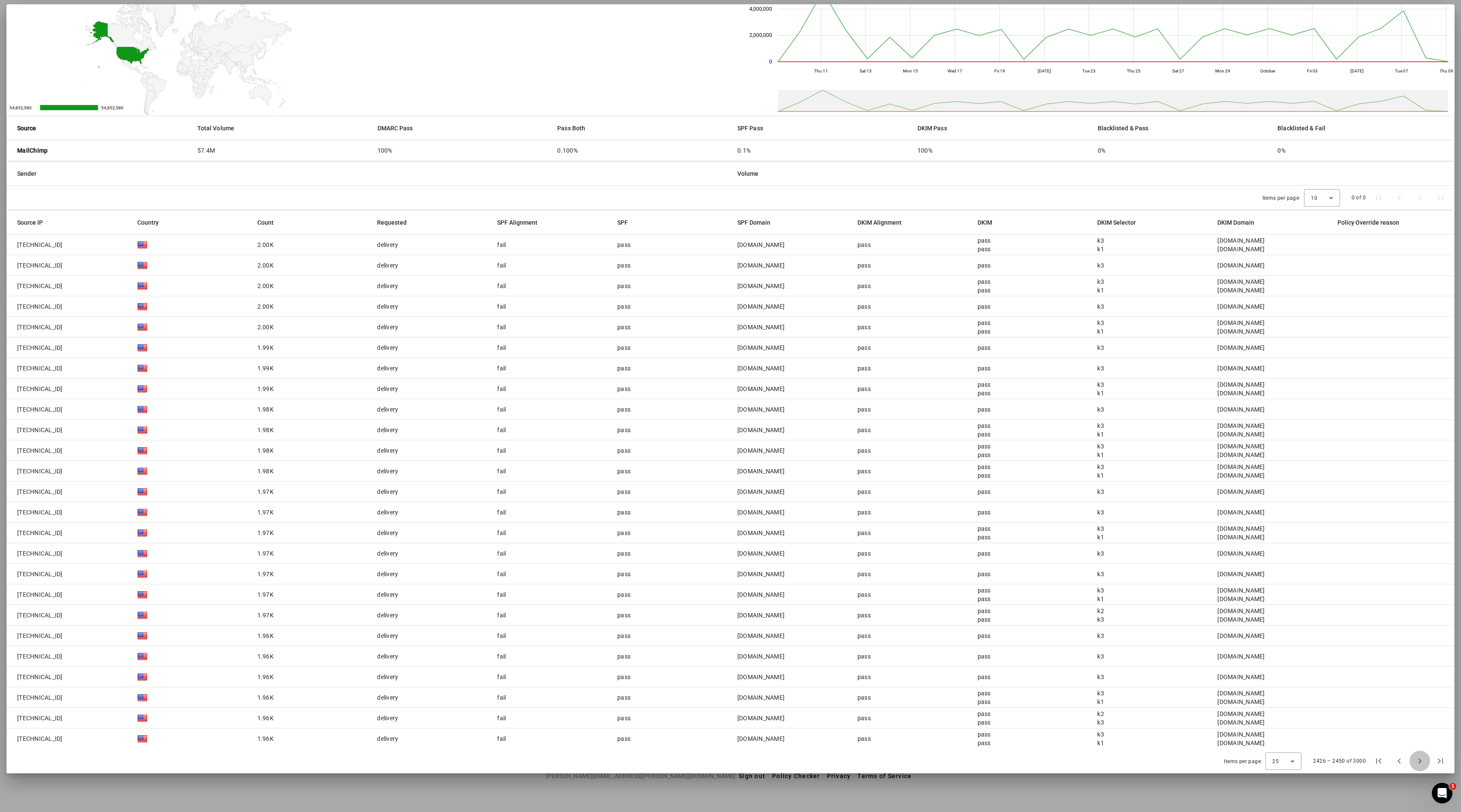
click at [730, 405] on span "Next page" at bounding box center [1420, 761] width 20 height 20
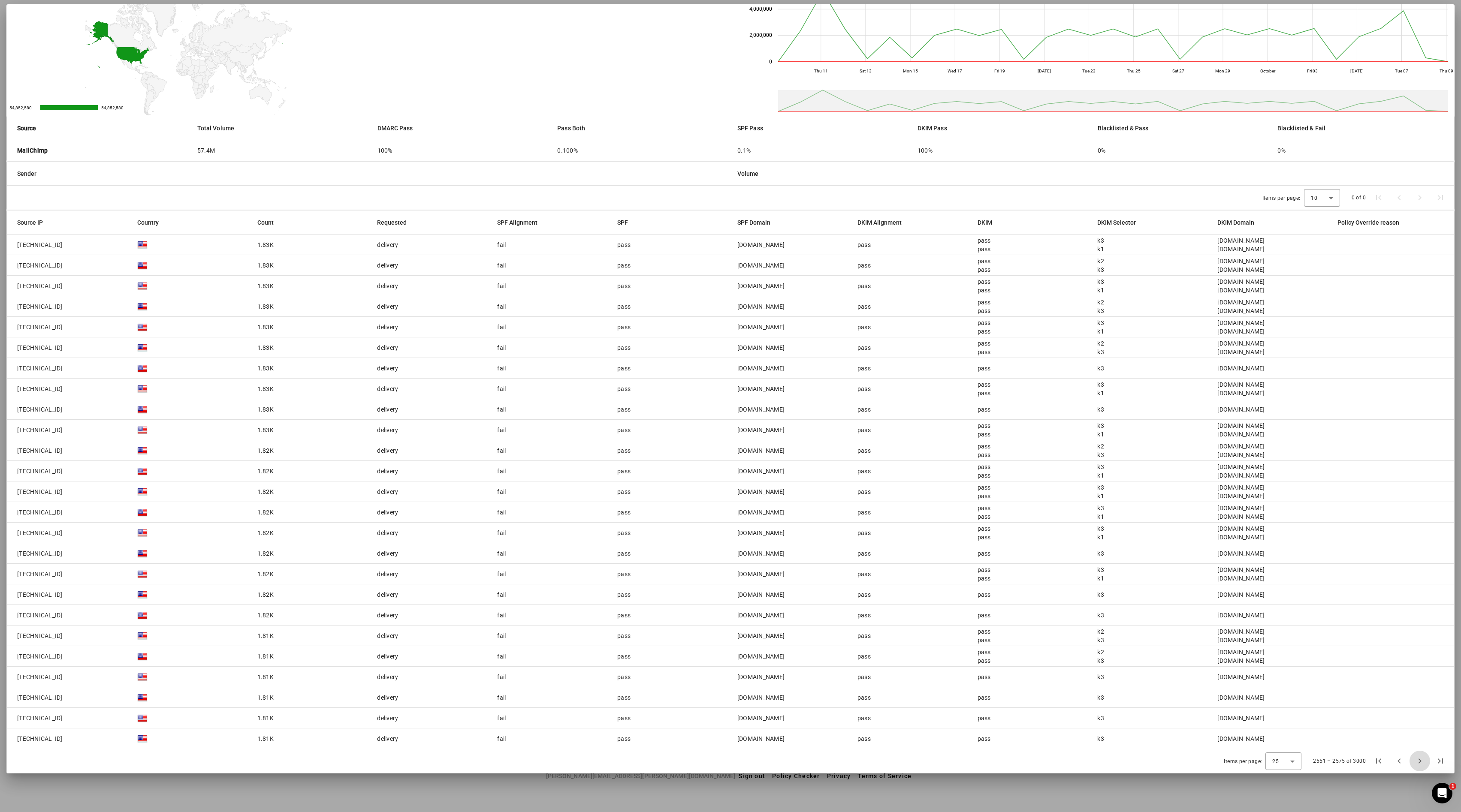
click at [730, 405] on span "Next page" at bounding box center [1420, 761] width 20 height 20
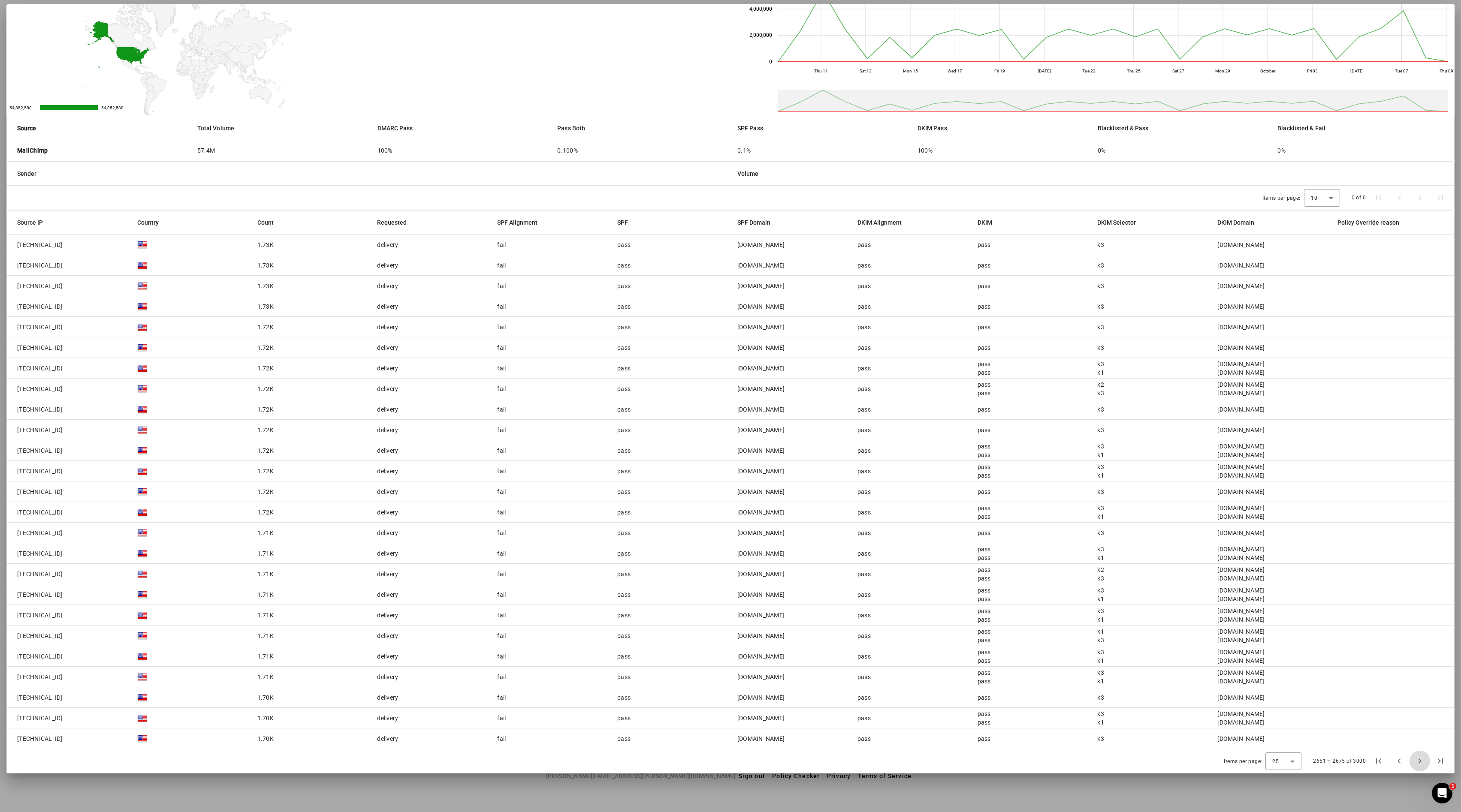
click at [730, 405] on span "Next page" at bounding box center [1420, 761] width 20 height 20
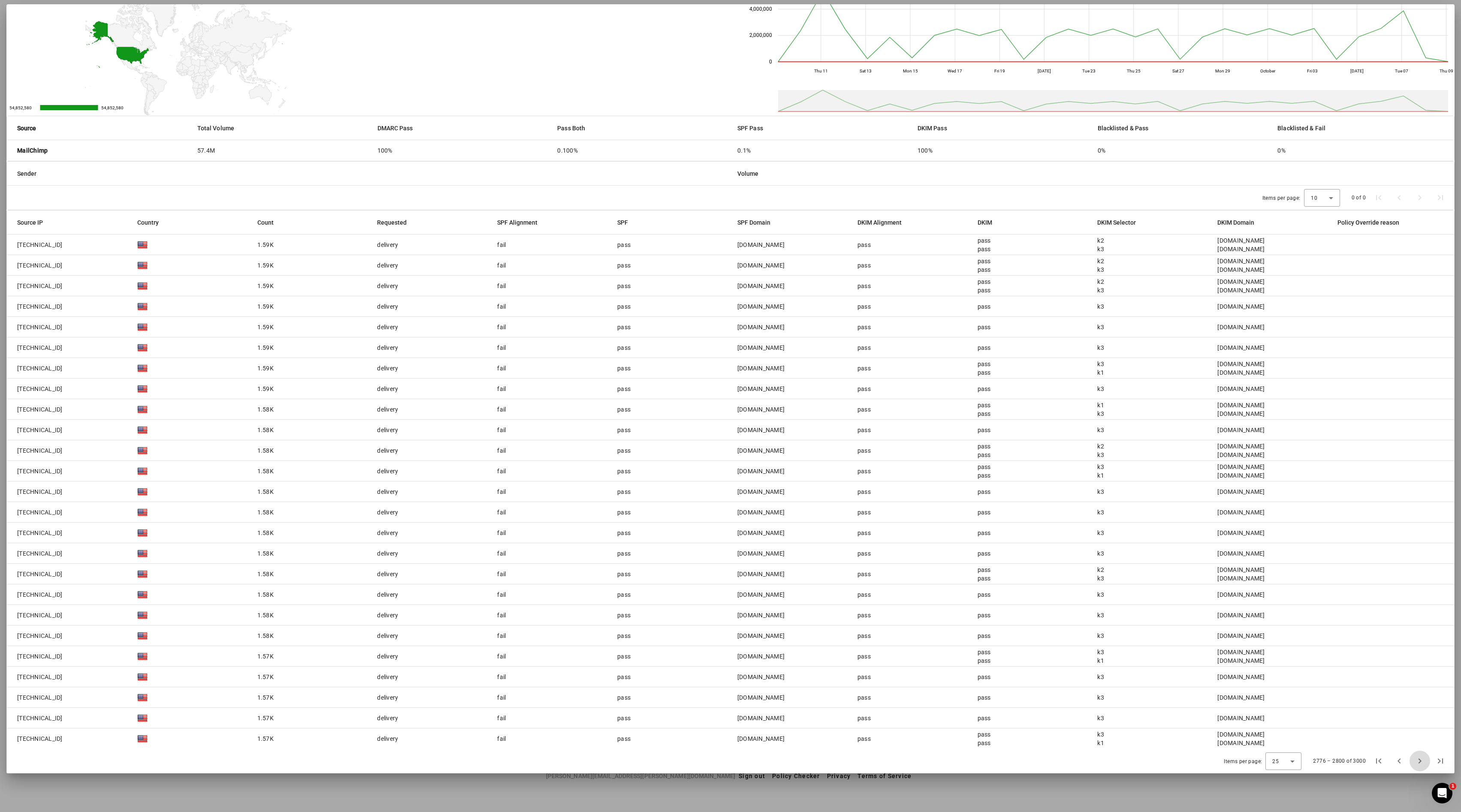
click at [730, 405] on span "Next page" at bounding box center [1420, 761] width 20 height 20
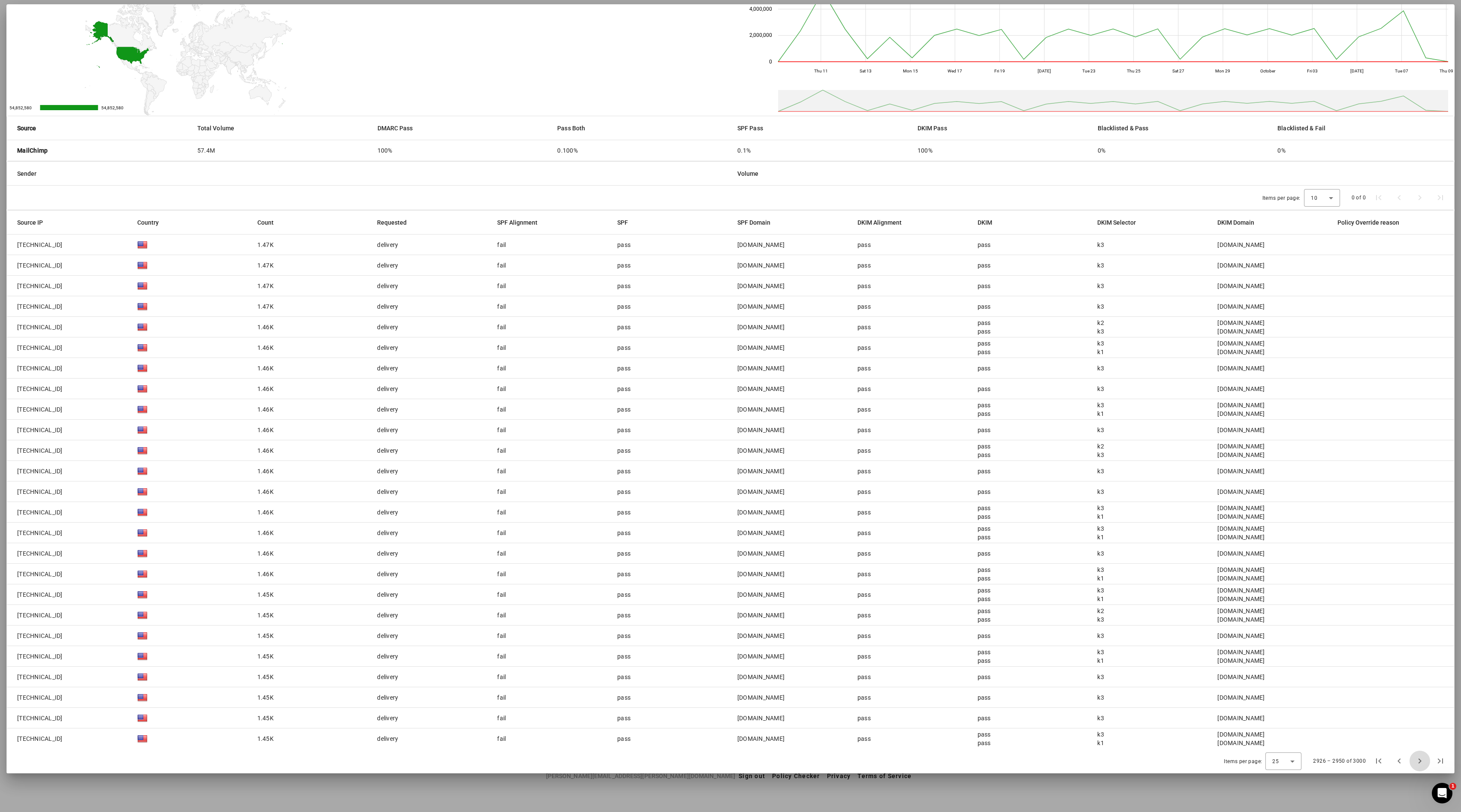
click at [730, 405] on span "Next page" at bounding box center [1420, 761] width 20 height 20
click at [730, 405] on div "2976 – 3000 of 3000" at bounding box center [1379, 761] width 144 height 20
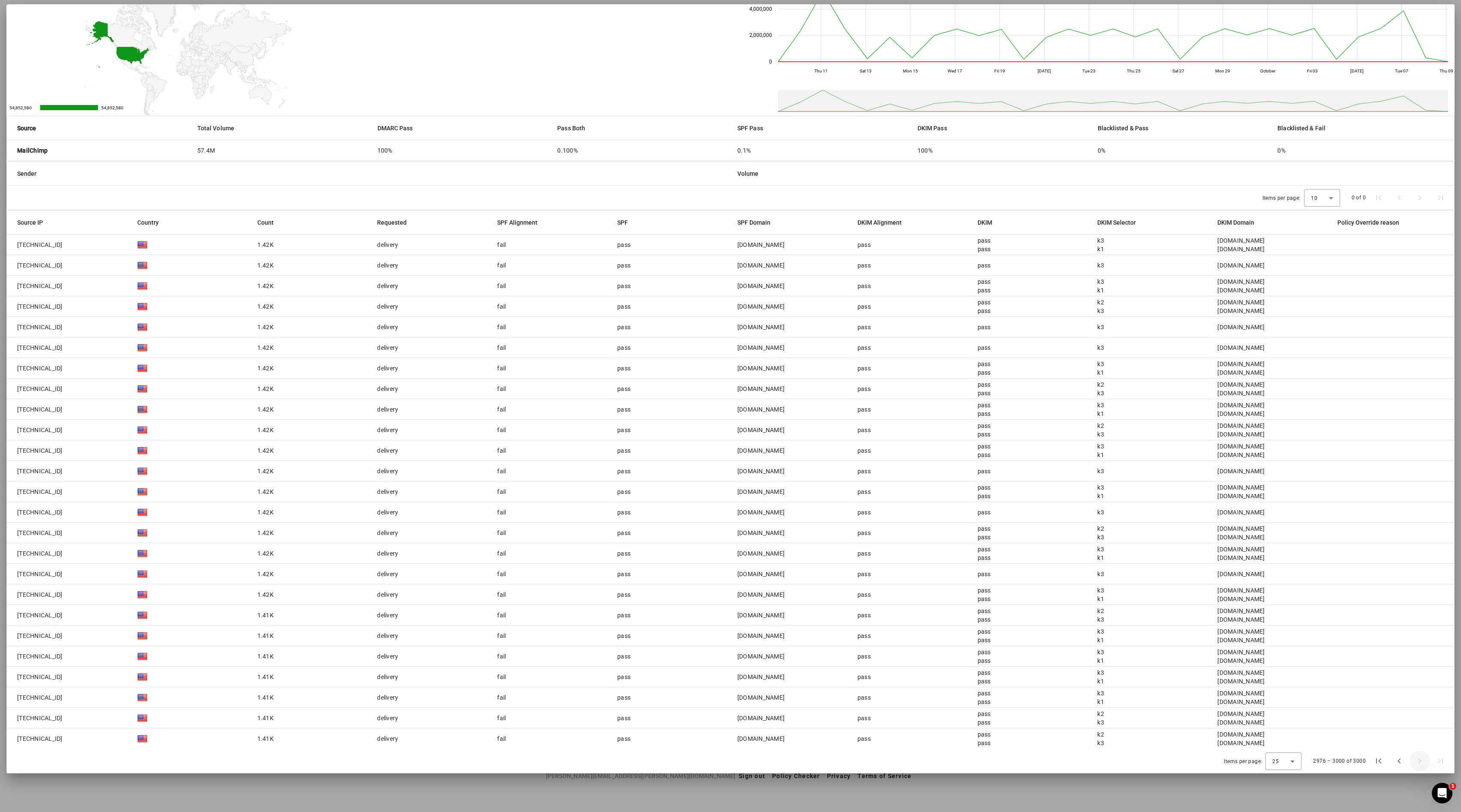
click at [730, 405] on div "2976 – 3000 of 3000" at bounding box center [1379, 761] width 144 height 20
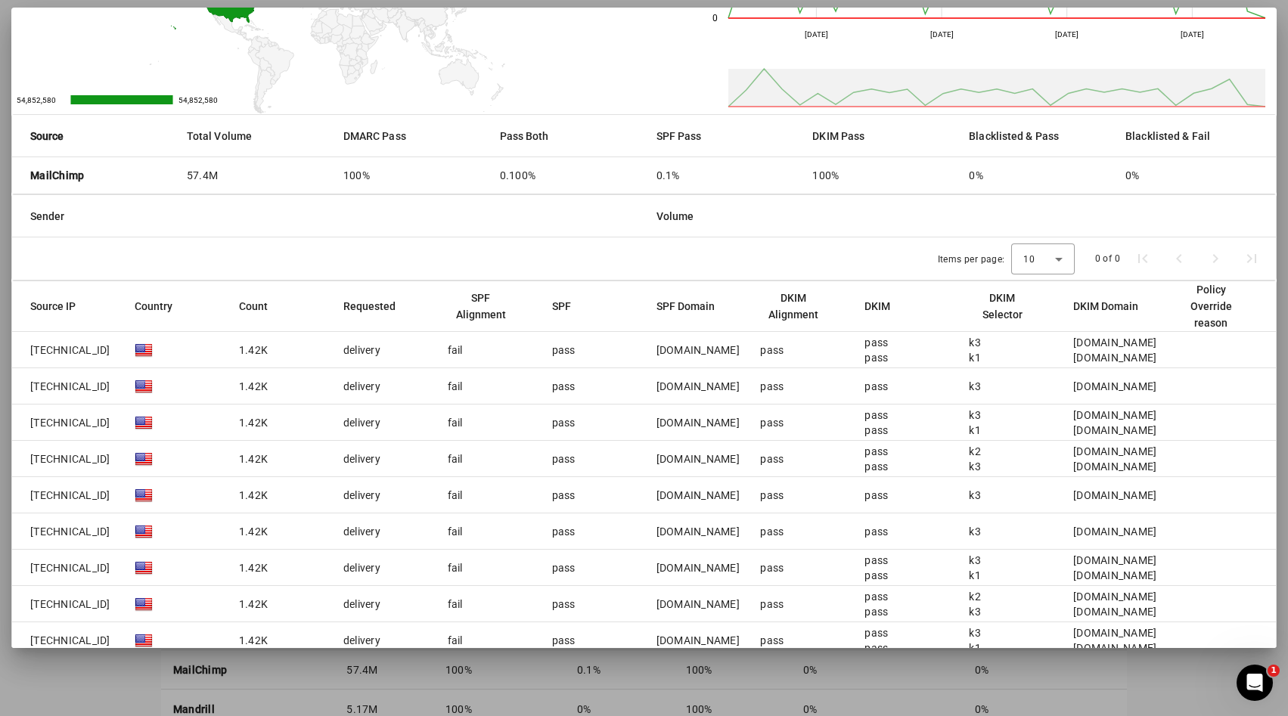
scroll to position [0, 0]
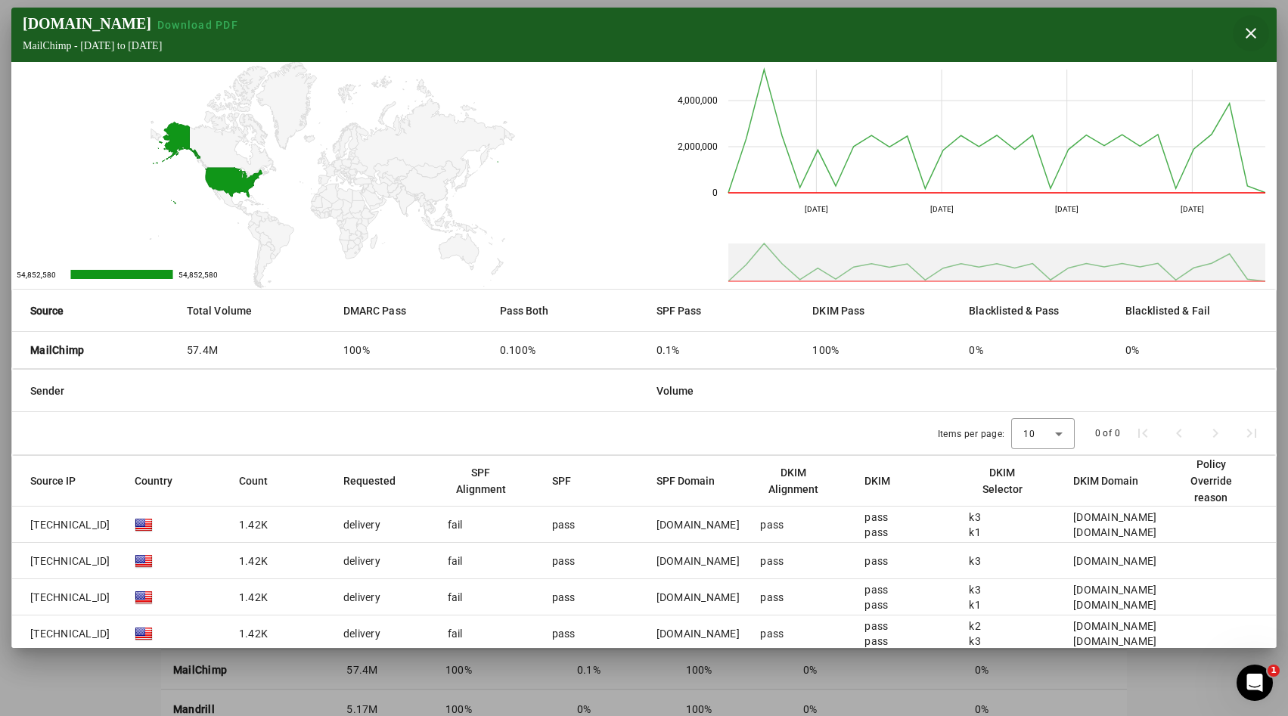
click at [1246, 35] on span "button" at bounding box center [1251, 33] width 36 height 36
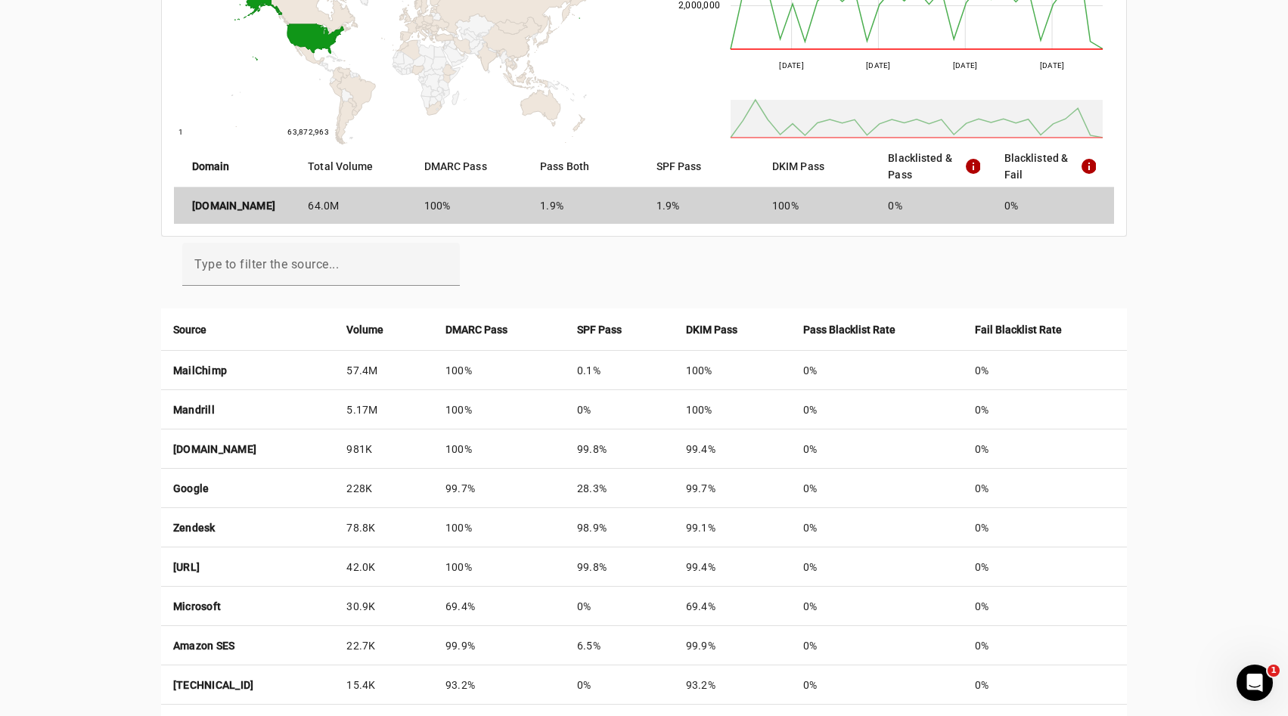
scroll to position [304, 0]
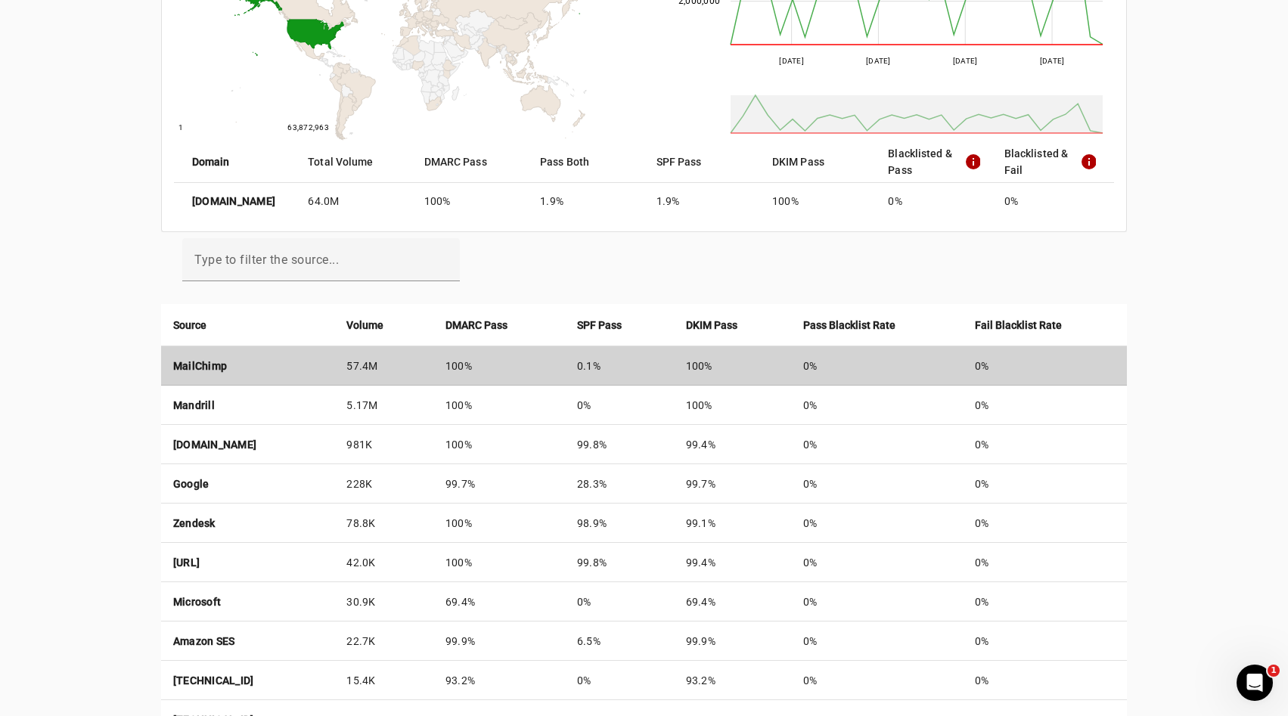
click at [433, 356] on td "57.4M" at bounding box center [383, 365] width 98 height 39
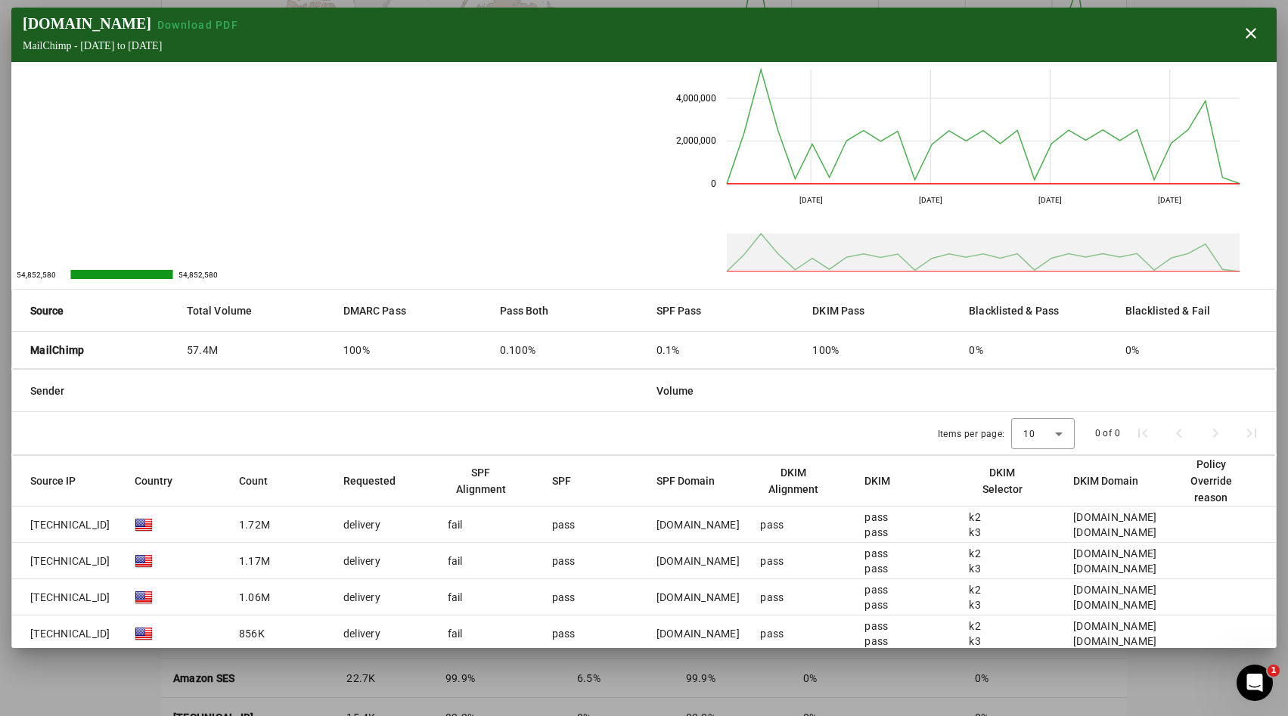
scroll to position [265, 0]
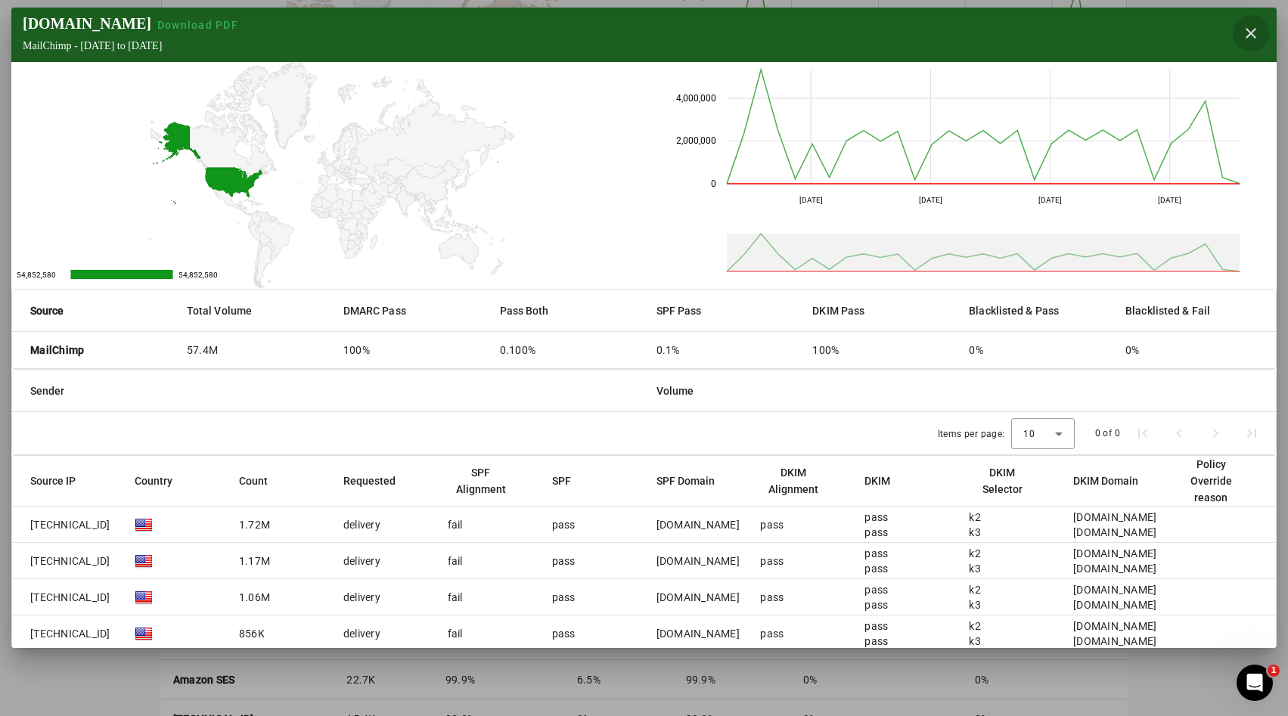
click at [1263, 33] on span "button" at bounding box center [1251, 33] width 36 height 36
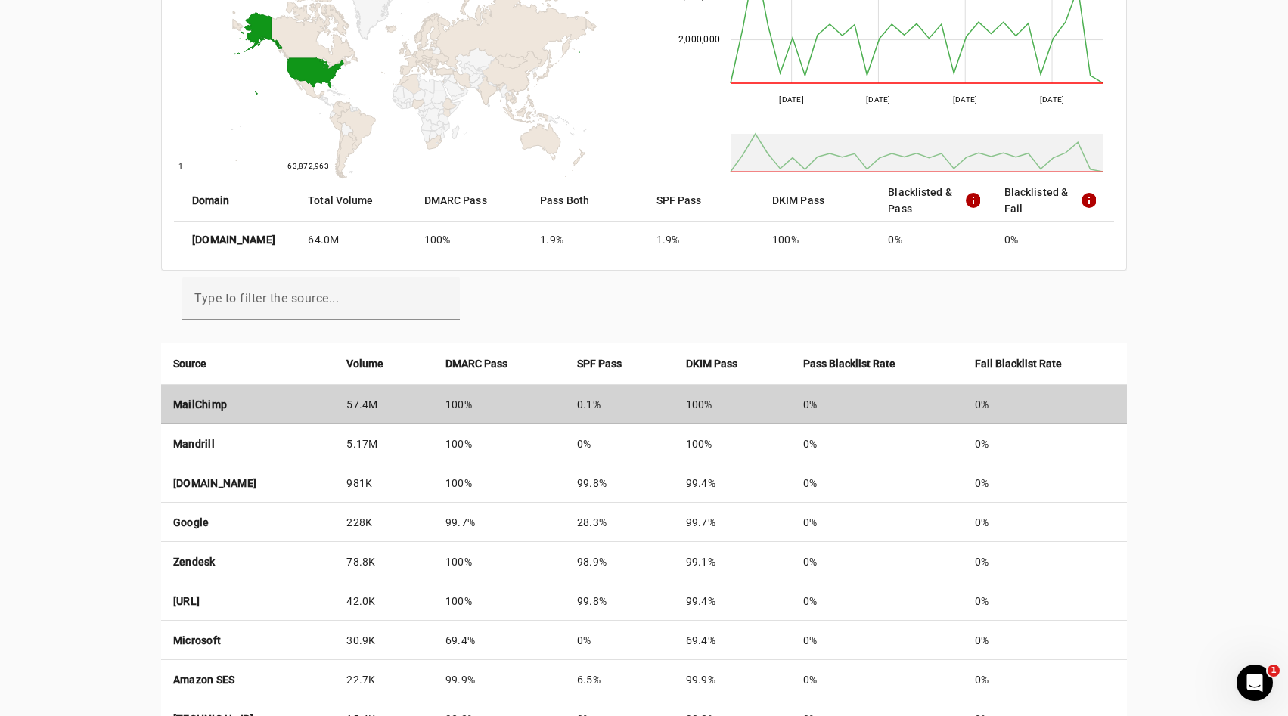
click at [329, 417] on td "MailChimp" at bounding box center [248, 404] width 174 height 39
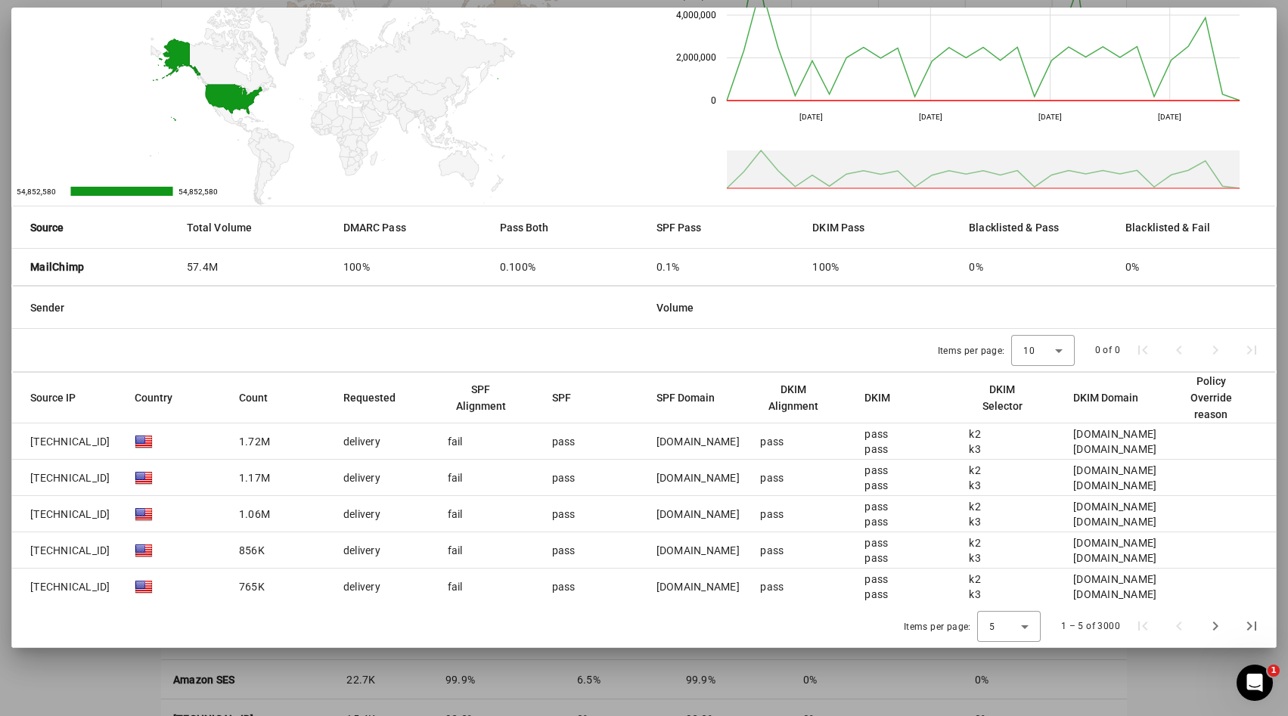
scroll to position [275, 0]
drag, startPoint x: 677, startPoint y: 443, endPoint x: 753, endPoint y: 447, distance: 75.7
click at [753, 447] on mat-row "198.2.181.141 1.72M delivery fail pass mail141.suw18.rsgsv.net pass pass pass k…" at bounding box center [644, 442] width 1264 height 36
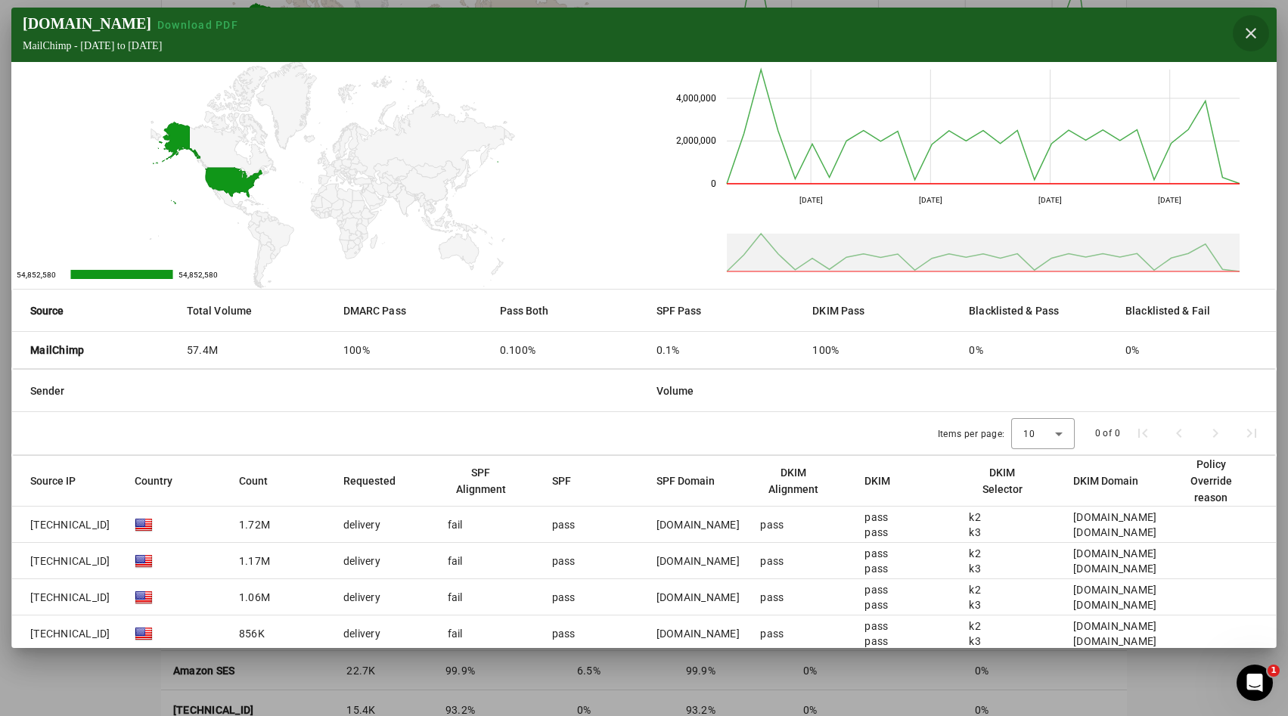
click at [1246, 30] on span "button" at bounding box center [1251, 33] width 36 height 36
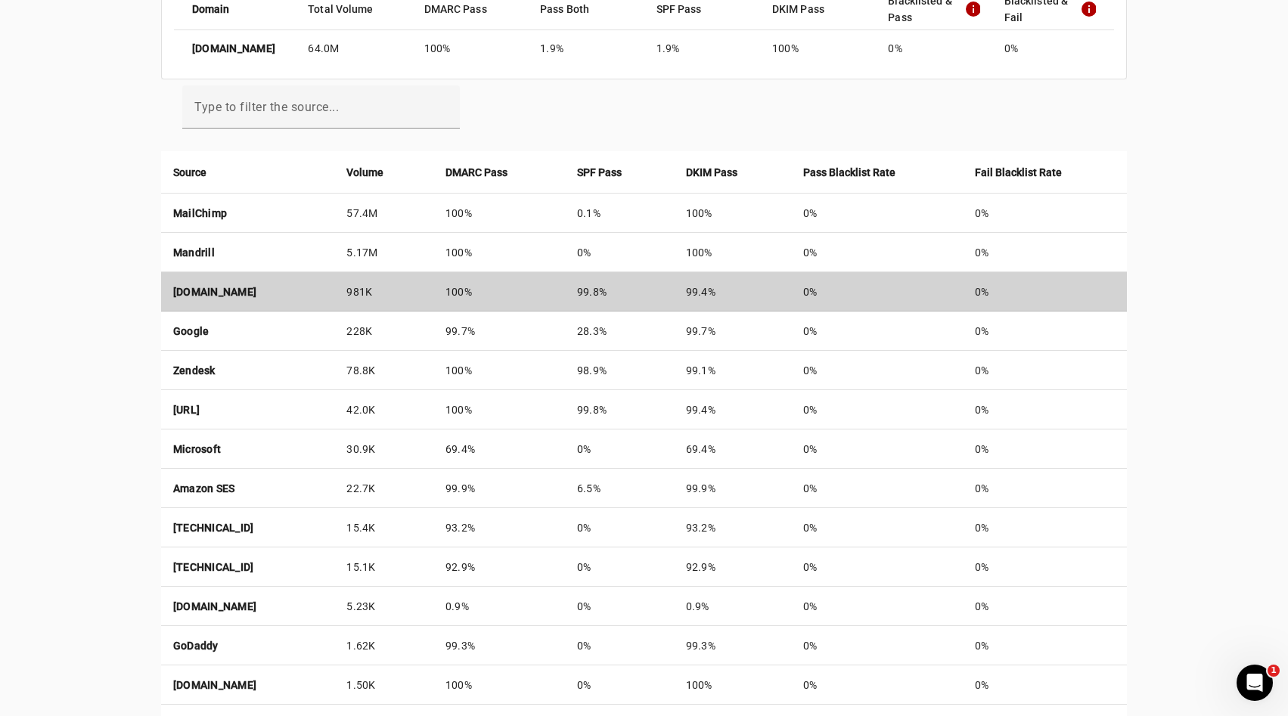
scroll to position [458, 0]
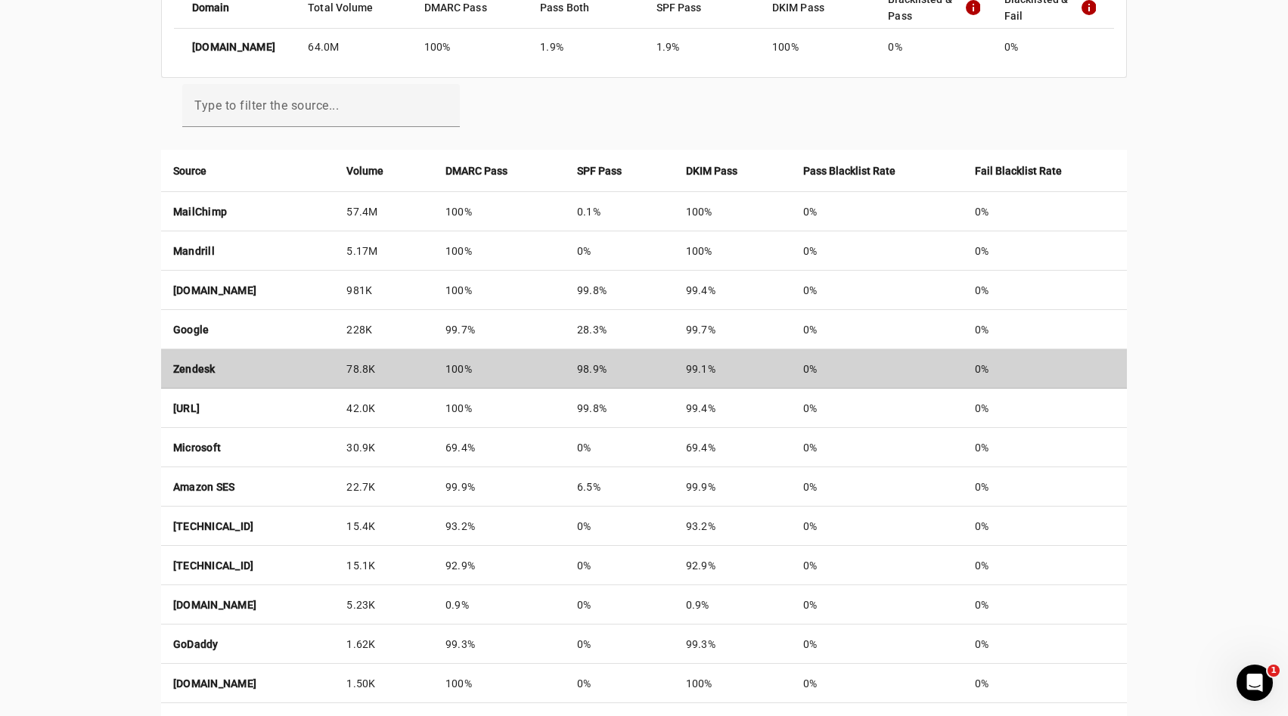
click at [565, 374] on td "100%" at bounding box center [499, 368] width 132 height 39
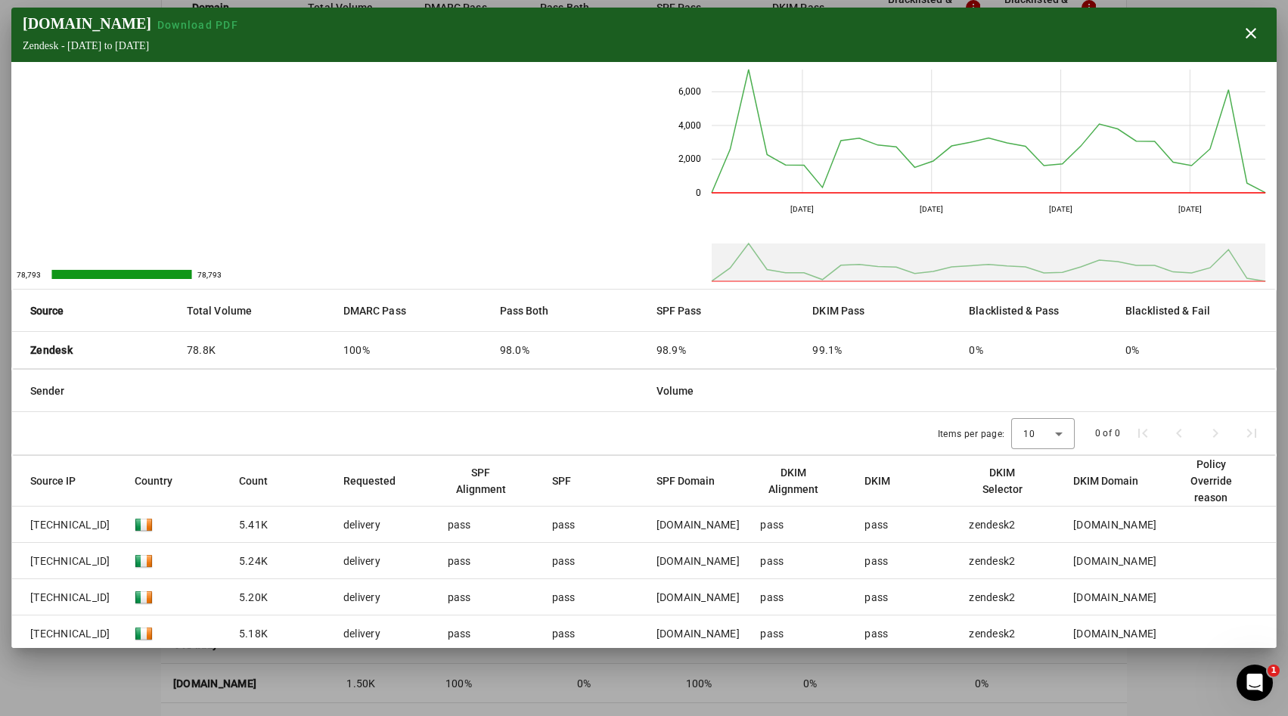
scroll to position [83, 0]
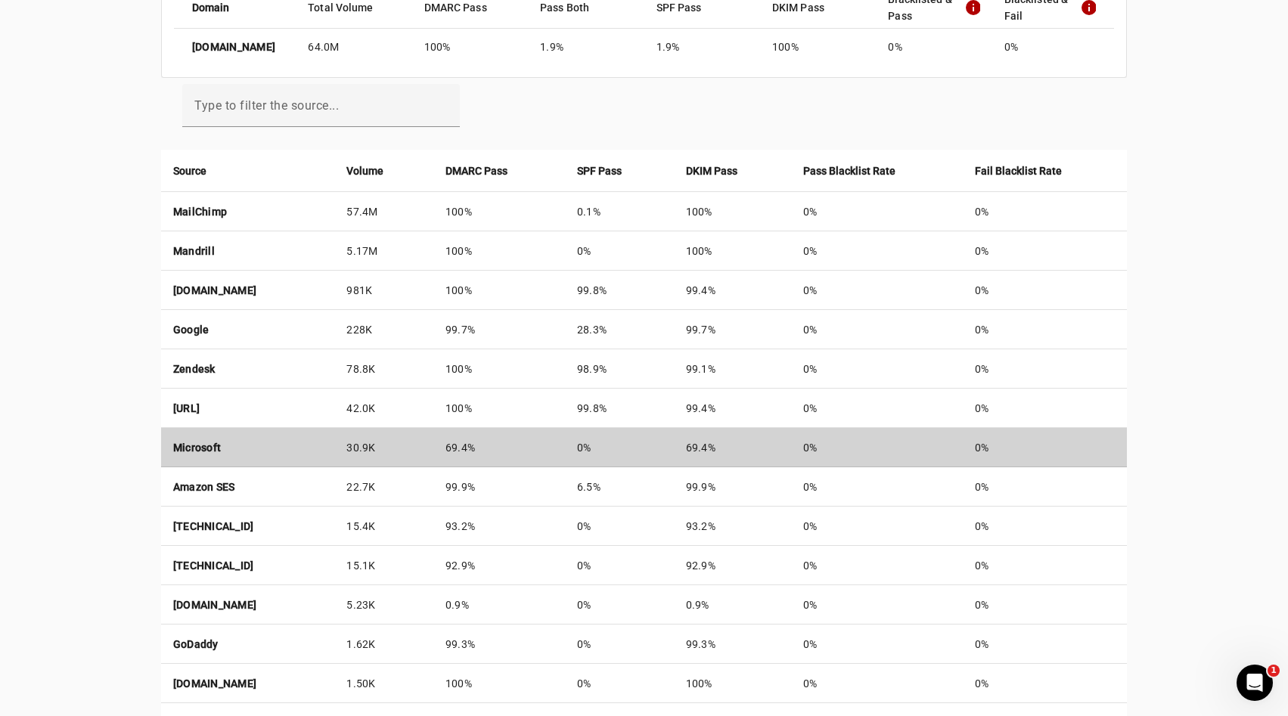
click at [565, 441] on td "69.4%" at bounding box center [499, 447] width 132 height 39
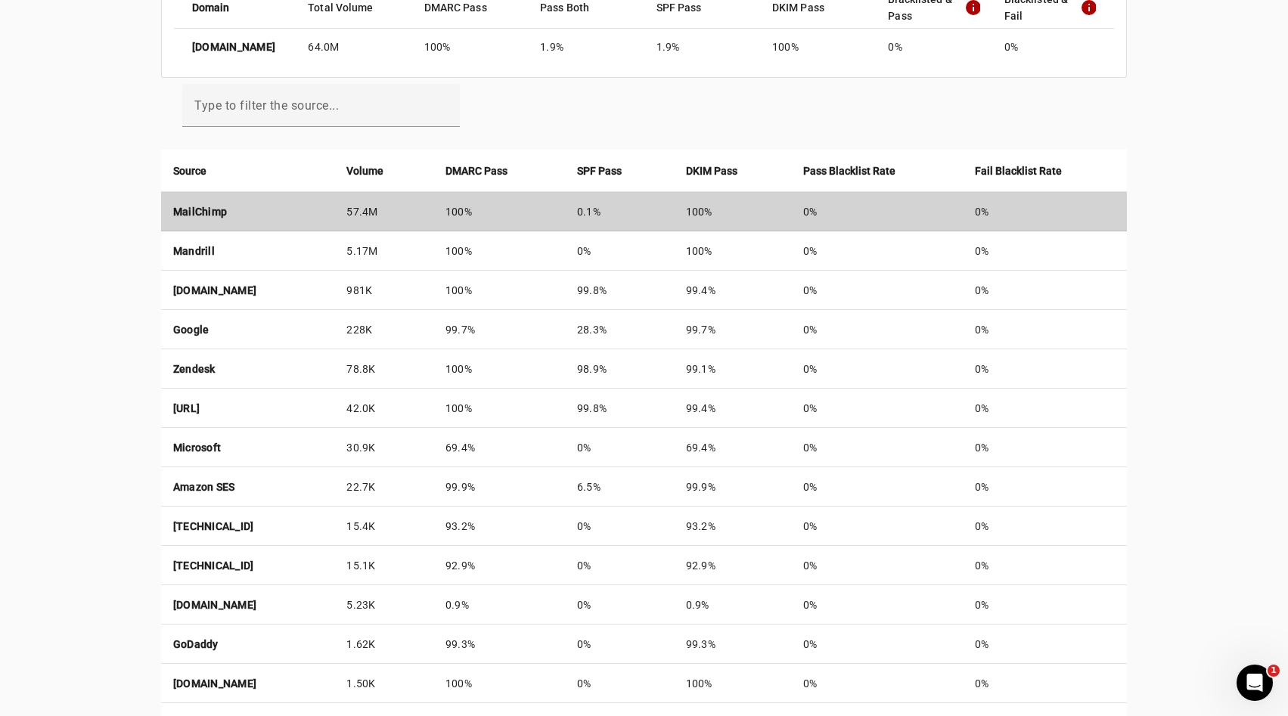
scroll to position [0, 0]
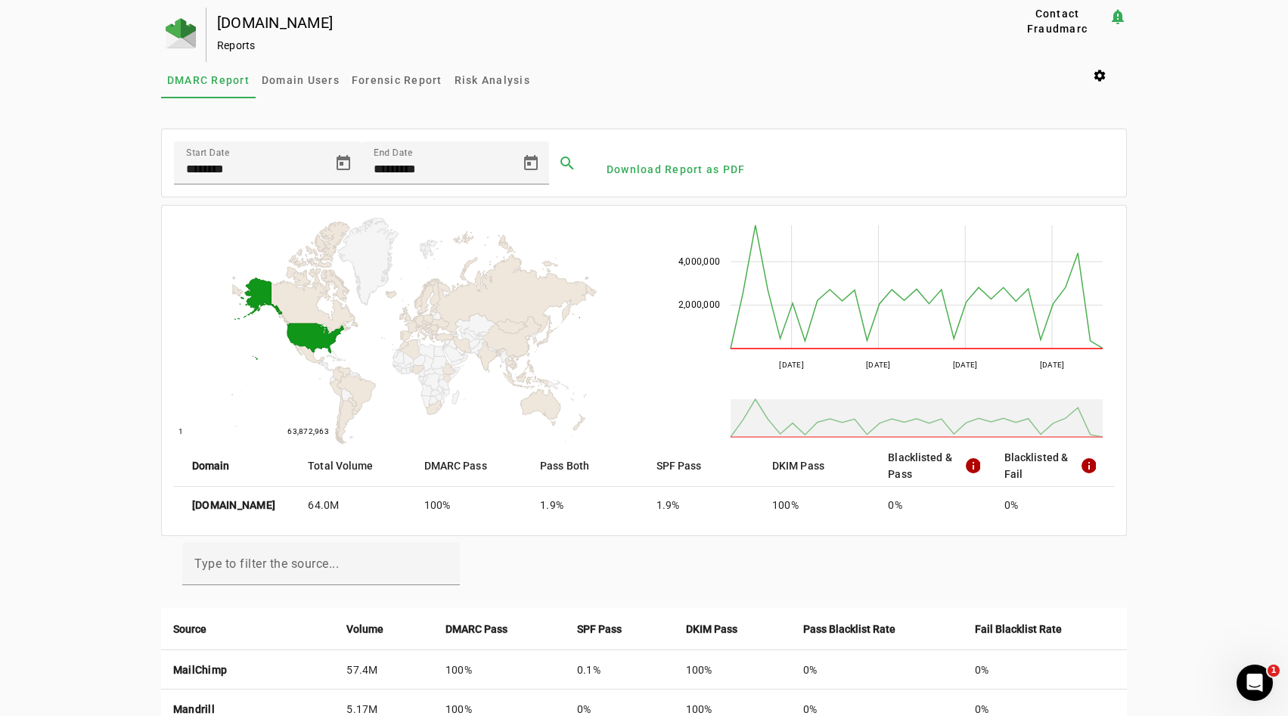
click at [275, 17] on div "[DOMAIN_NAME]" at bounding box center [587, 22] width 740 height 15
click at [236, 76] on span "DMARC Report" at bounding box center [208, 80] width 82 height 11
click at [305, 78] on span "Domain Users" at bounding box center [301, 80] width 78 height 11
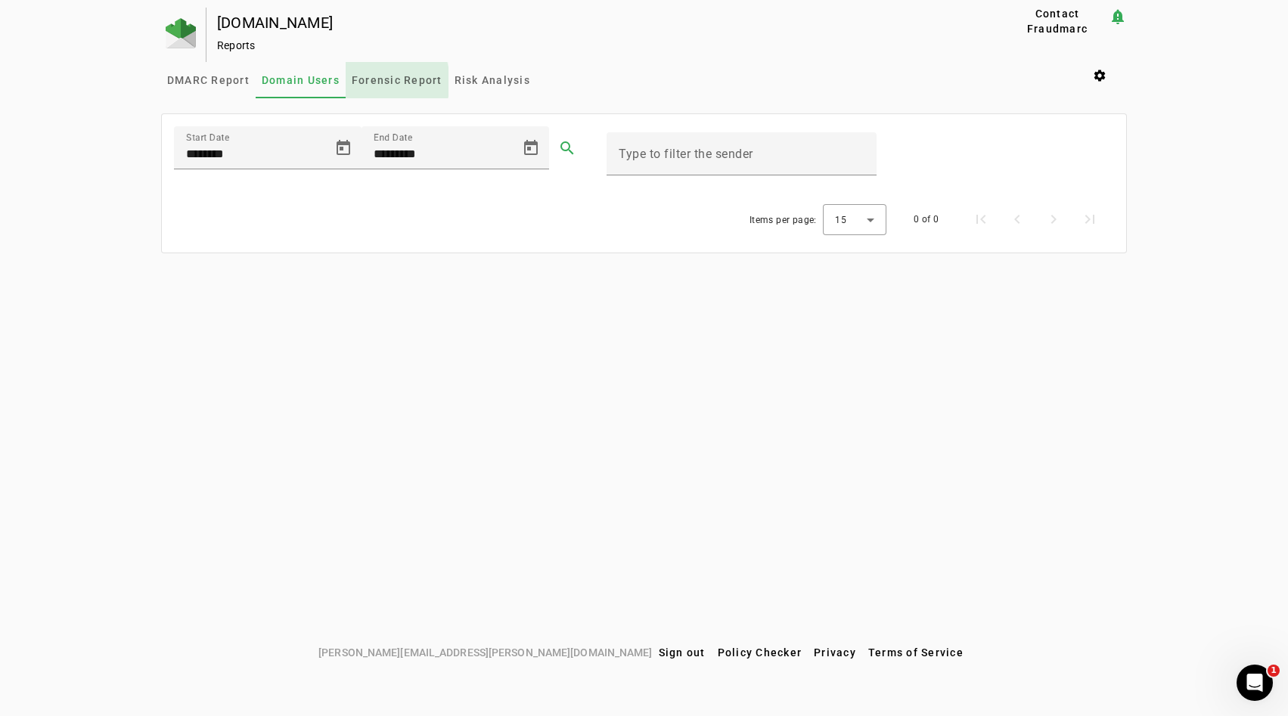
click at [380, 82] on span "Forensic Report" at bounding box center [397, 80] width 91 height 11
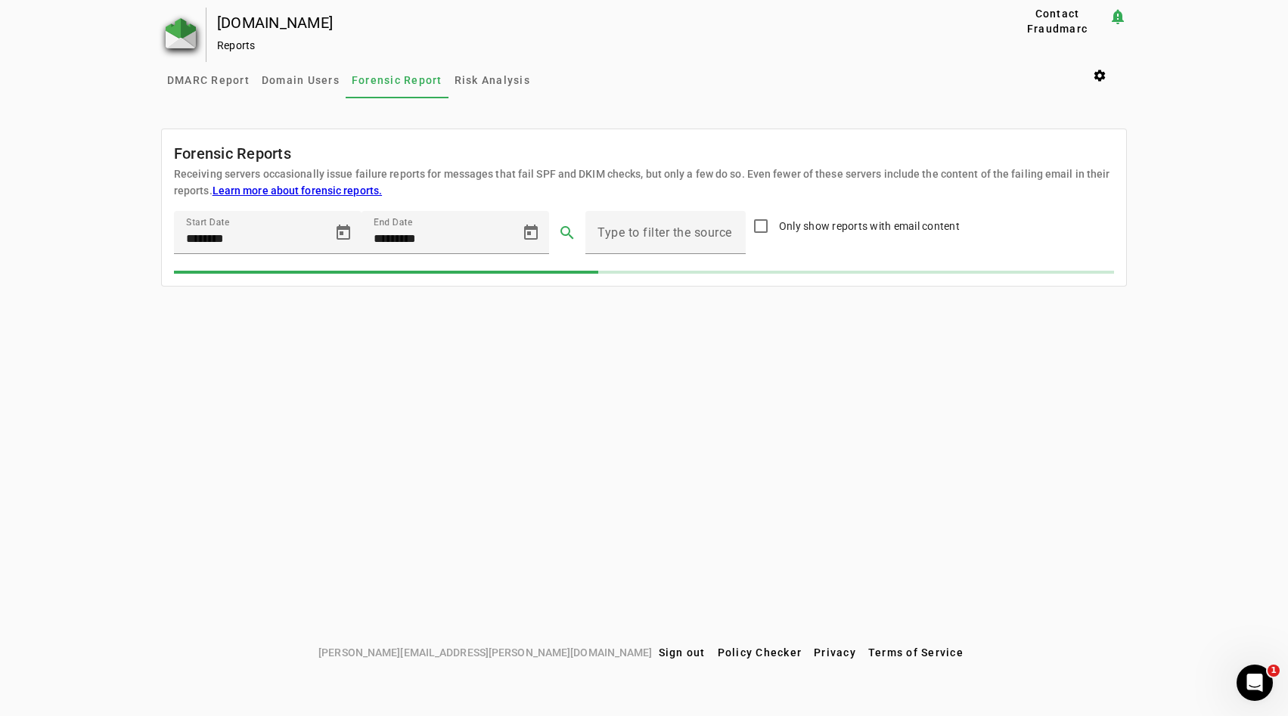
click at [182, 32] on img at bounding box center [181, 33] width 30 height 30
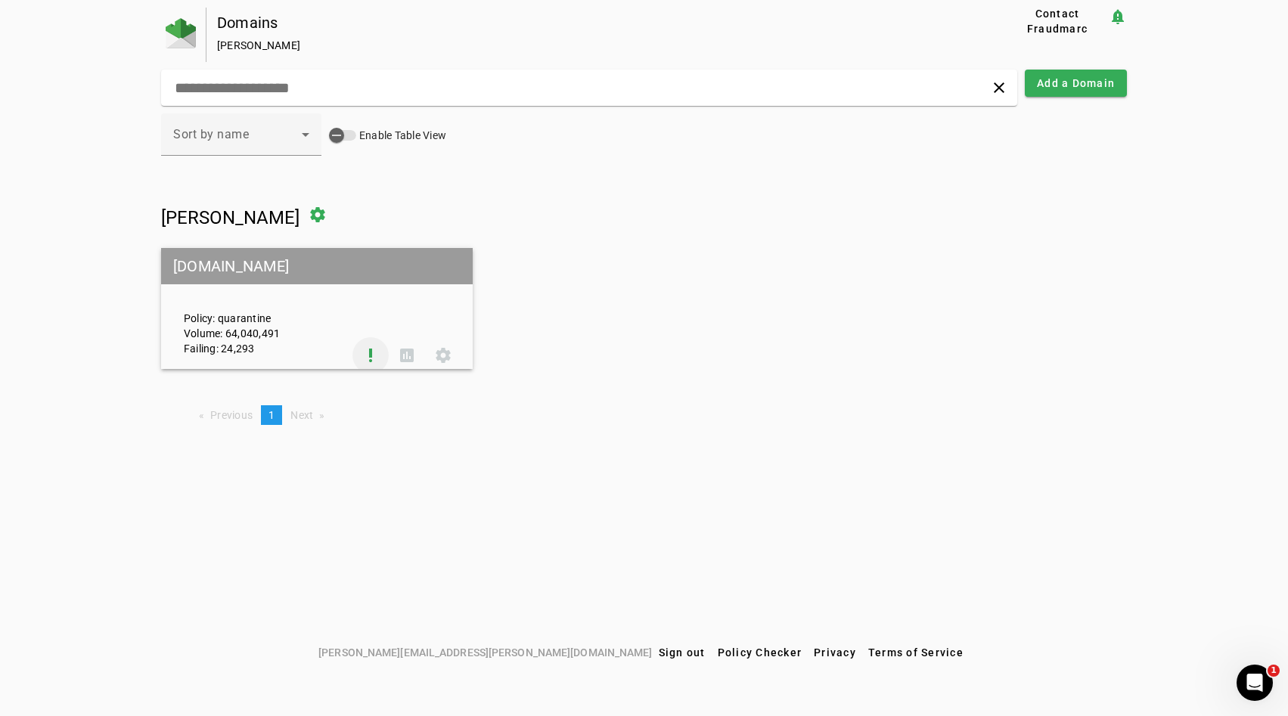
click at [372, 352] on span at bounding box center [370, 355] width 36 height 36
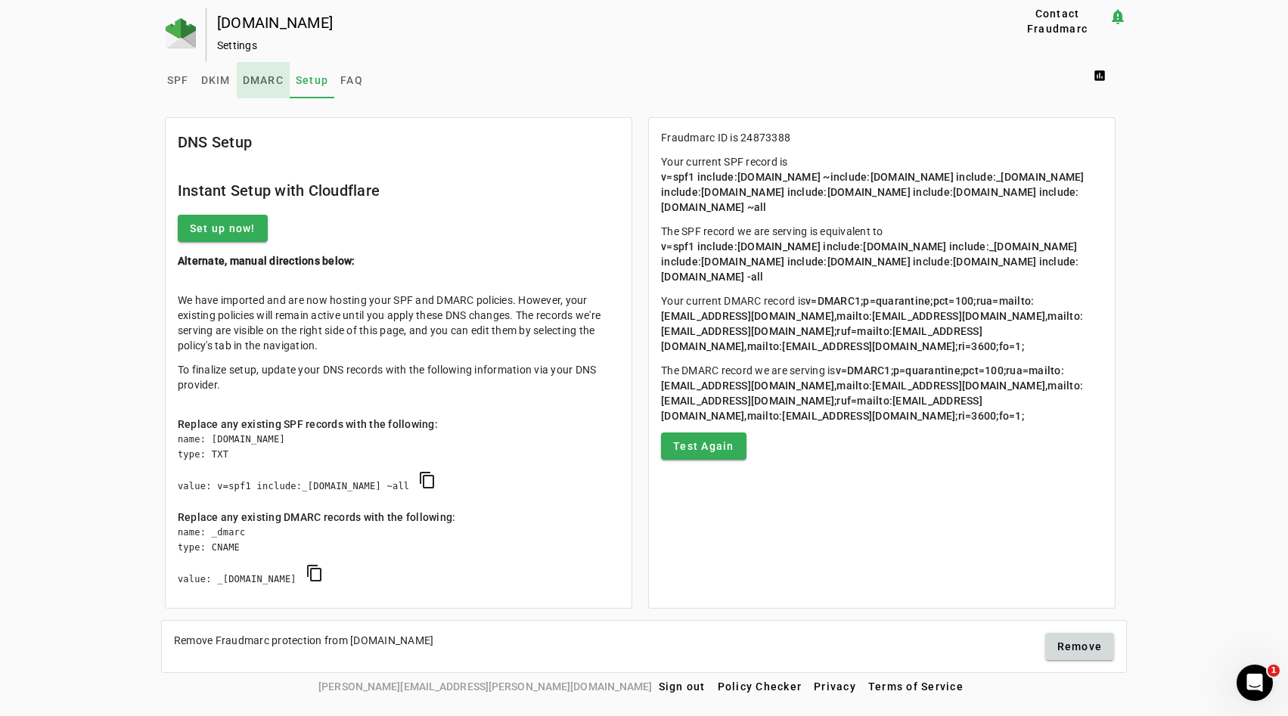
click at [269, 84] on span "DMARC" at bounding box center [263, 80] width 41 height 11
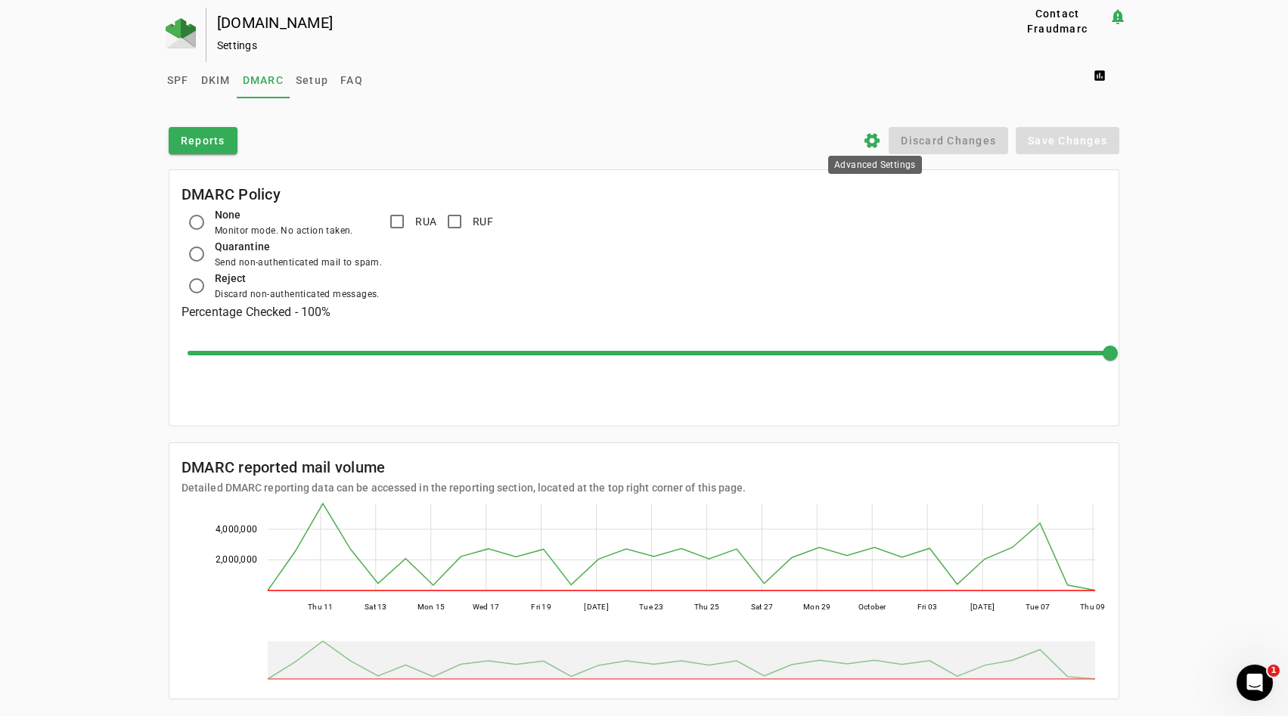
click at [870, 141] on icon "settings" at bounding box center [872, 141] width 18 height 18
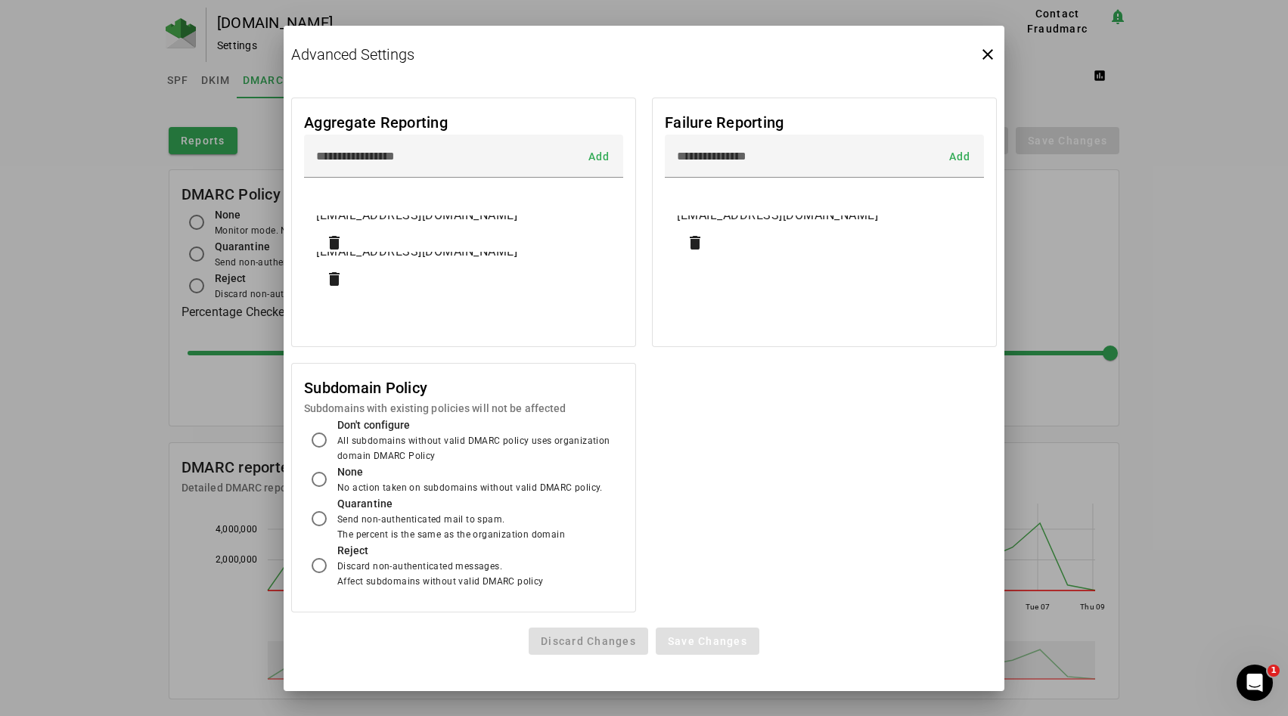
scroll to position [29, 0]
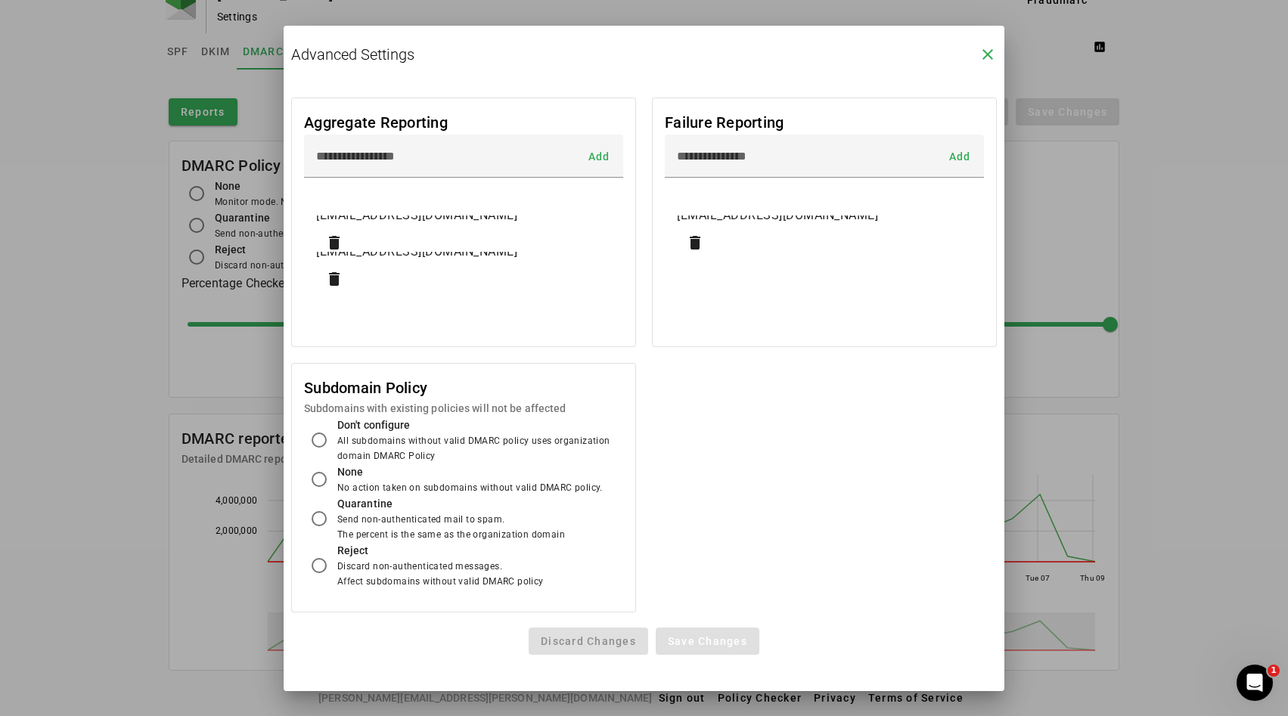
click at [986, 51] on icon "close" at bounding box center [988, 54] width 18 height 18
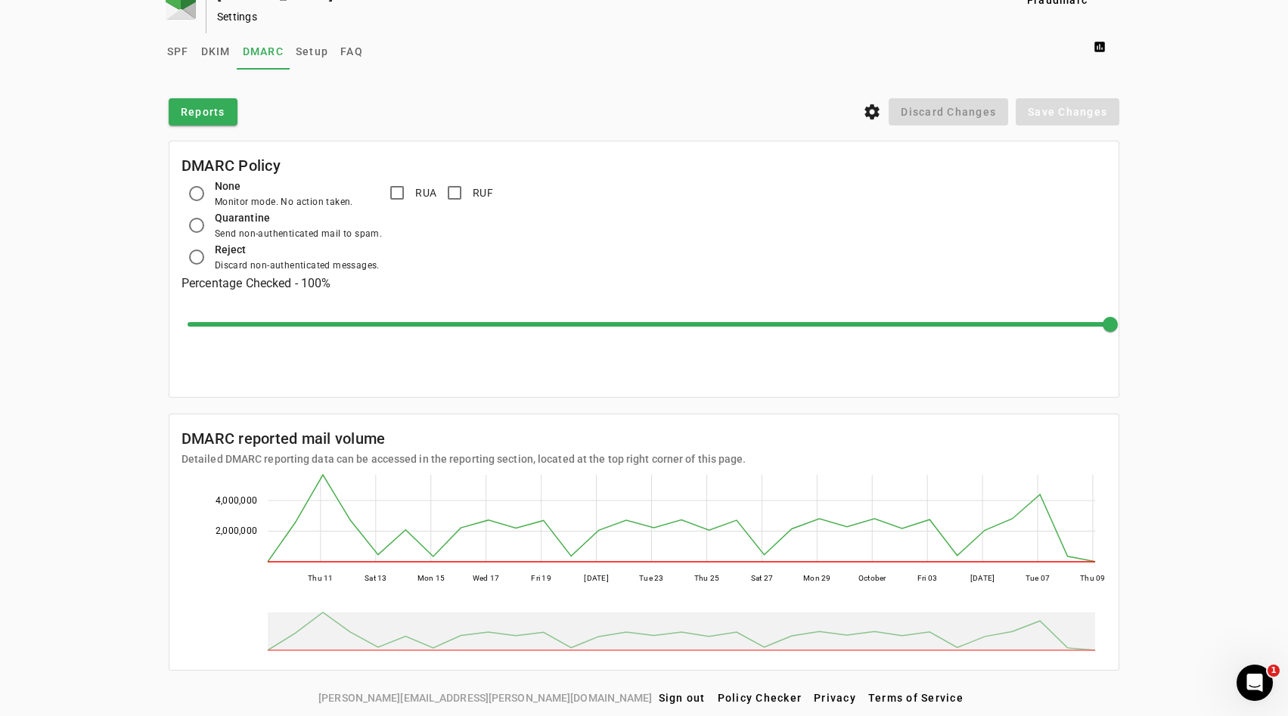
scroll to position [0, 0]
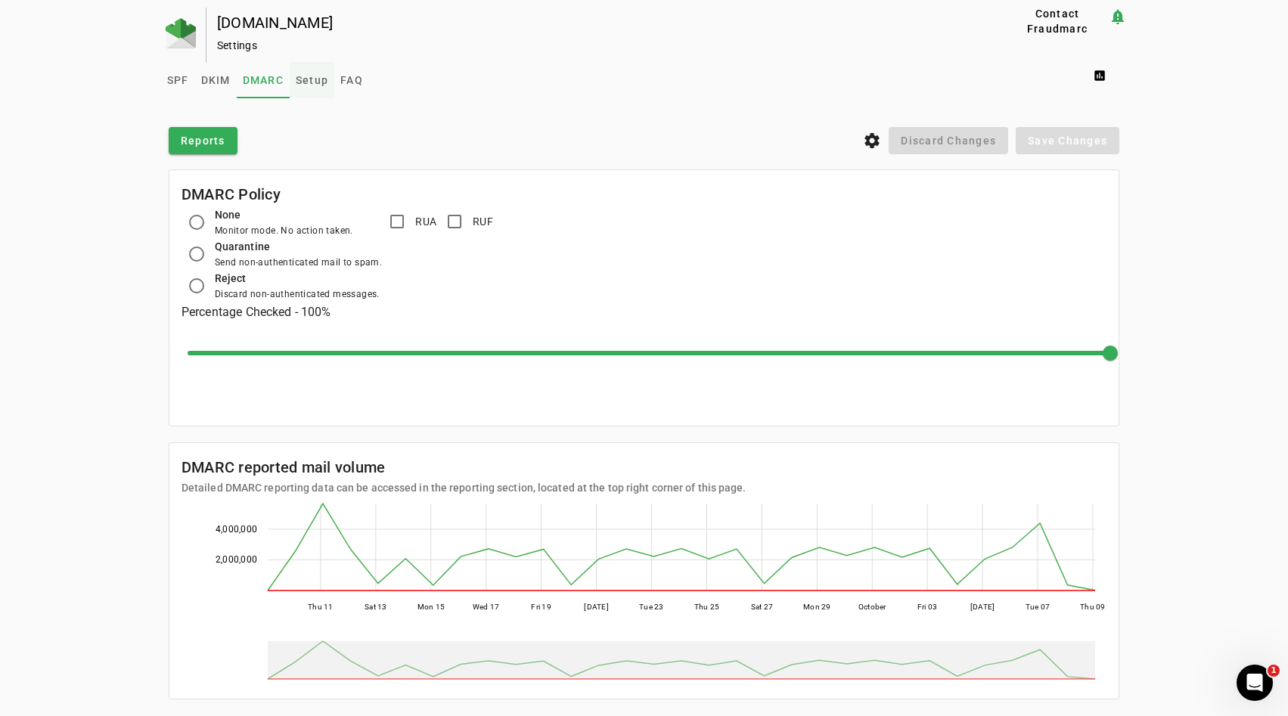
click at [300, 75] on span "Setup" at bounding box center [312, 80] width 33 height 11
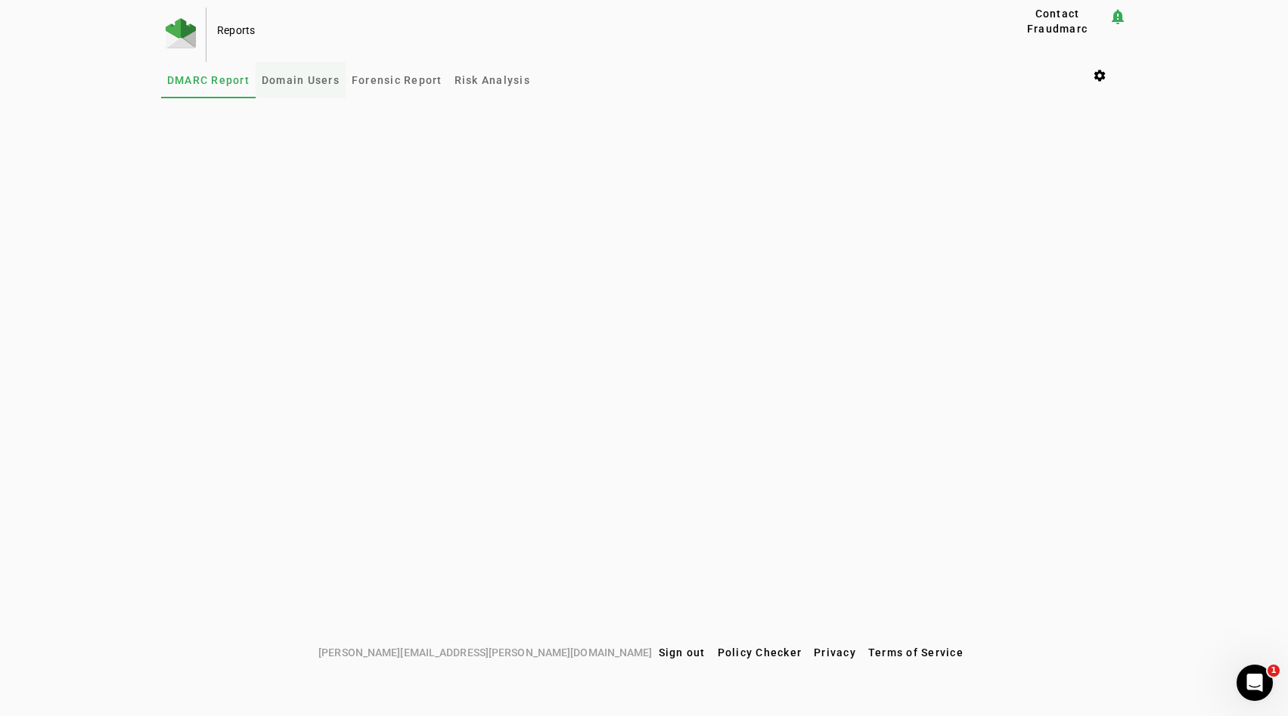
click at [296, 83] on span "Domain Users" at bounding box center [301, 80] width 78 height 11
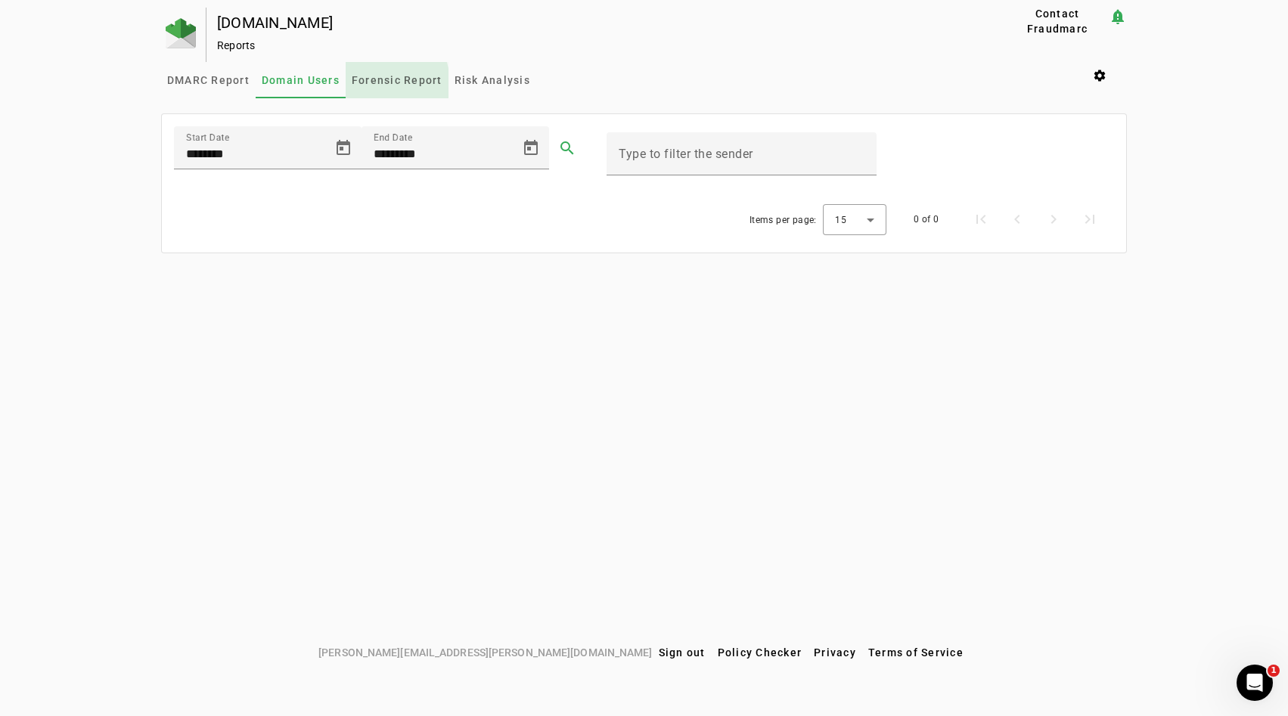
click at [371, 87] on span "Forensic Report" at bounding box center [397, 80] width 91 height 36
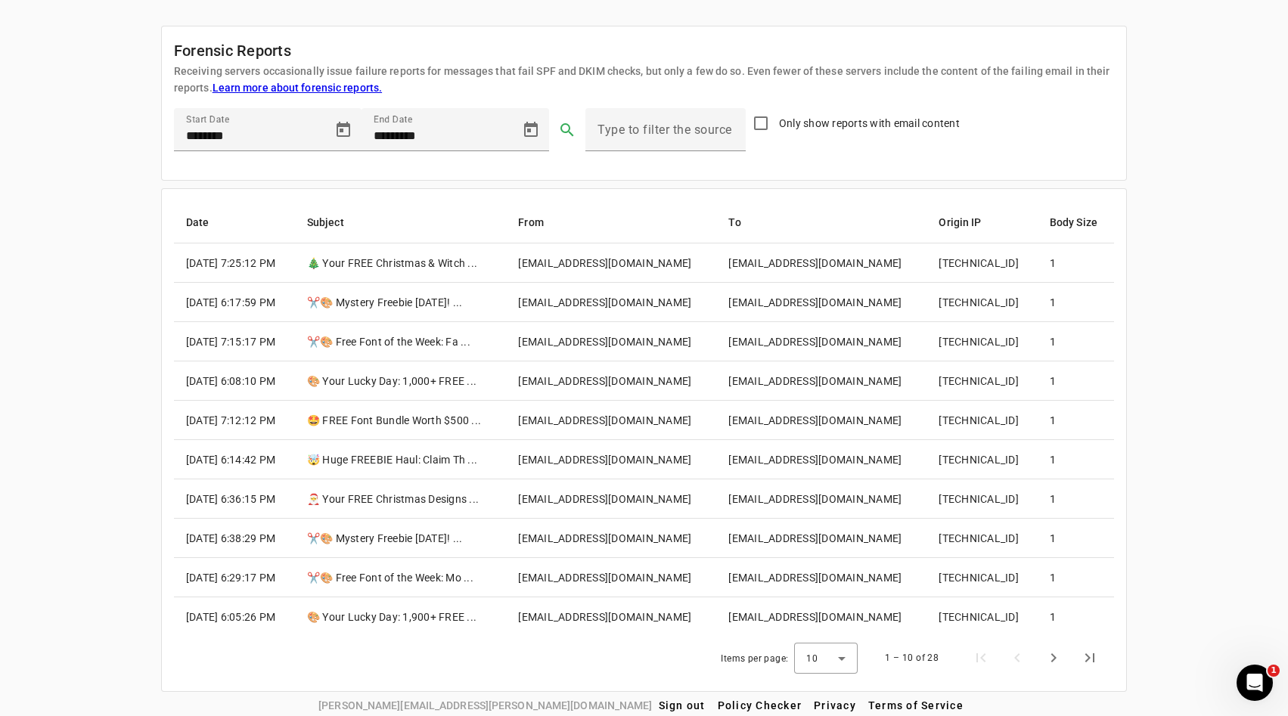
scroll to position [110, 0]
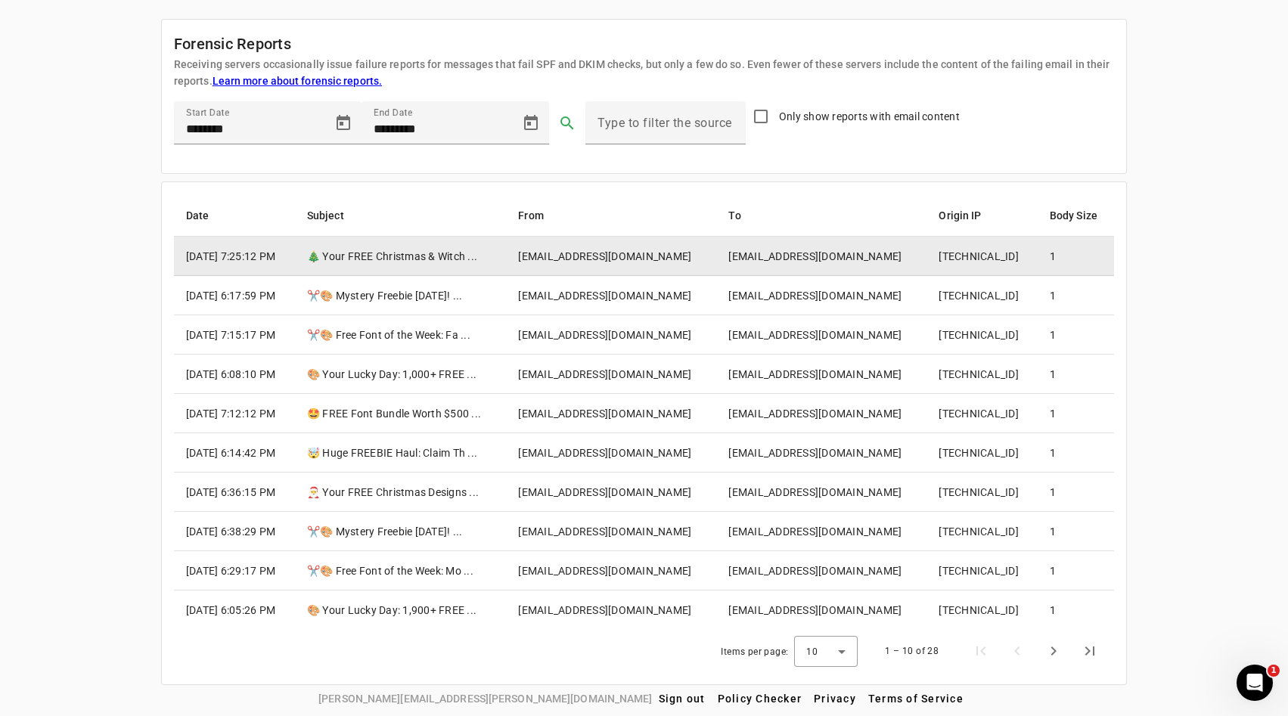
click at [358, 255] on td "🎄 Your FREE Christmas & Witch ..." at bounding box center [400, 256] width 211 height 39
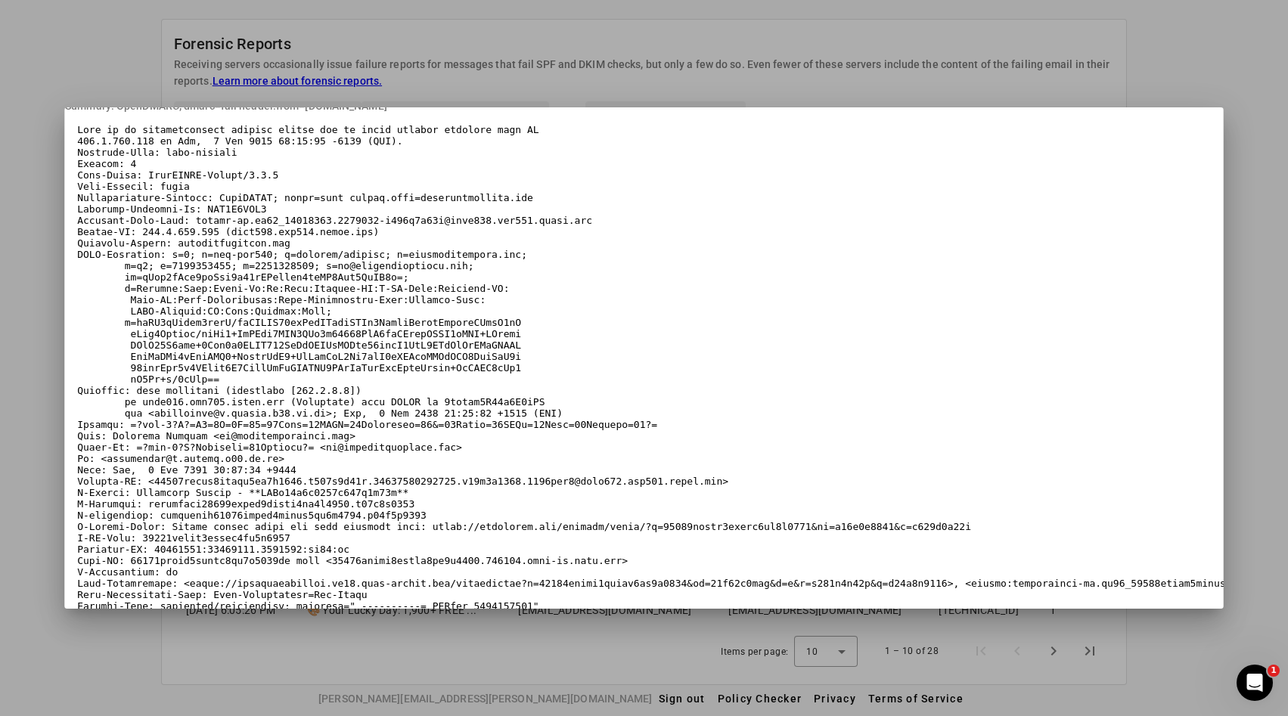
scroll to position [158, 0]
